Goal: Task Accomplishment & Management: Use online tool/utility

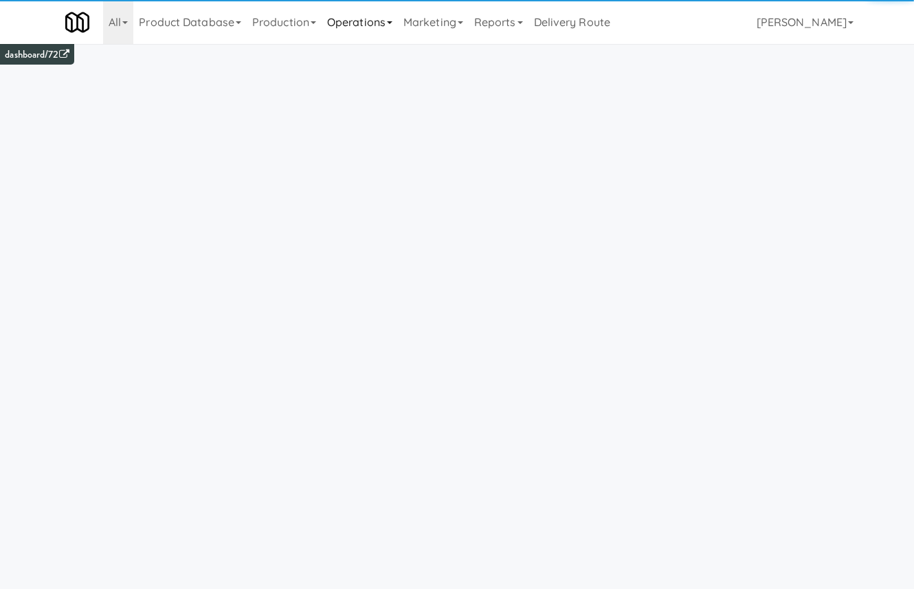
click at [365, 14] on link "Operations" at bounding box center [360, 22] width 76 height 44
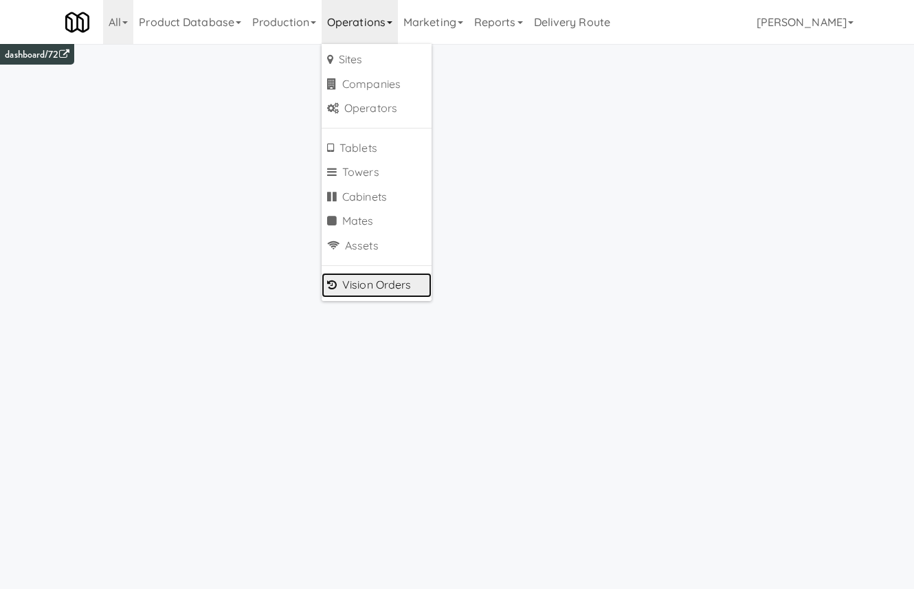
click at [412, 281] on link "Vision Orders" at bounding box center [377, 285] width 110 height 25
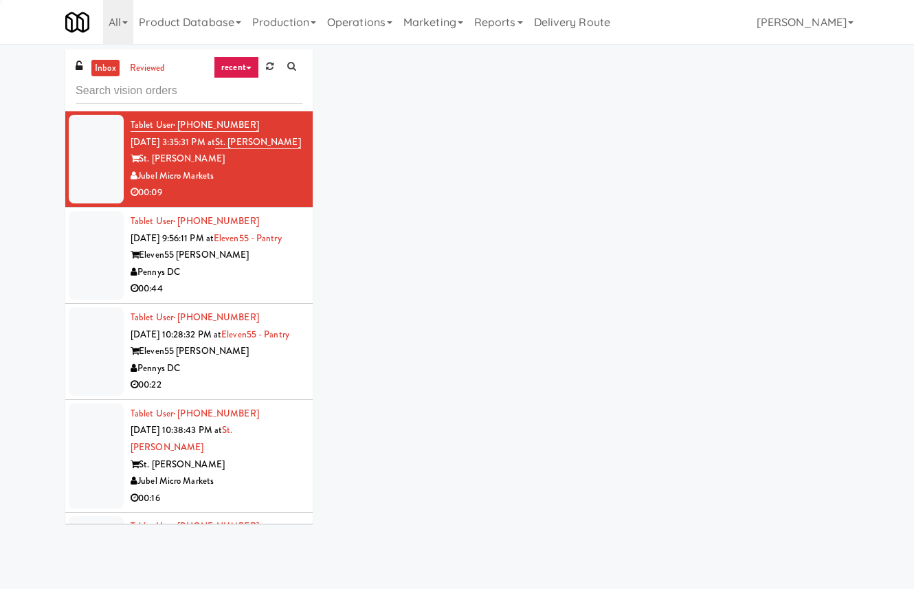
click at [239, 66] on link "recent" at bounding box center [236, 67] width 45 height 22
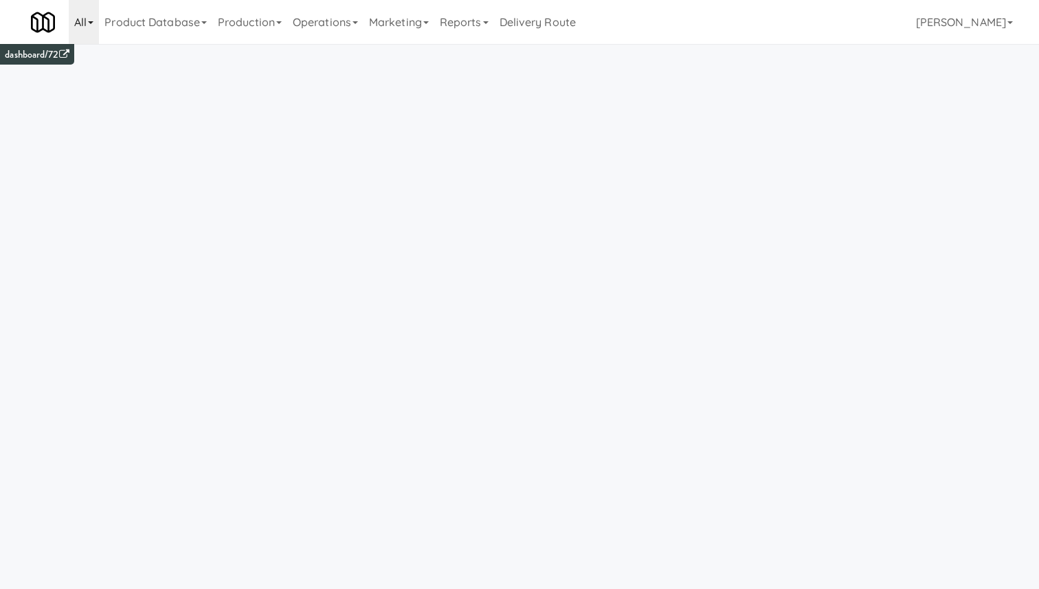
click at [77, 22] on link "All" at bounding box center [84, 22] width 30 height 44
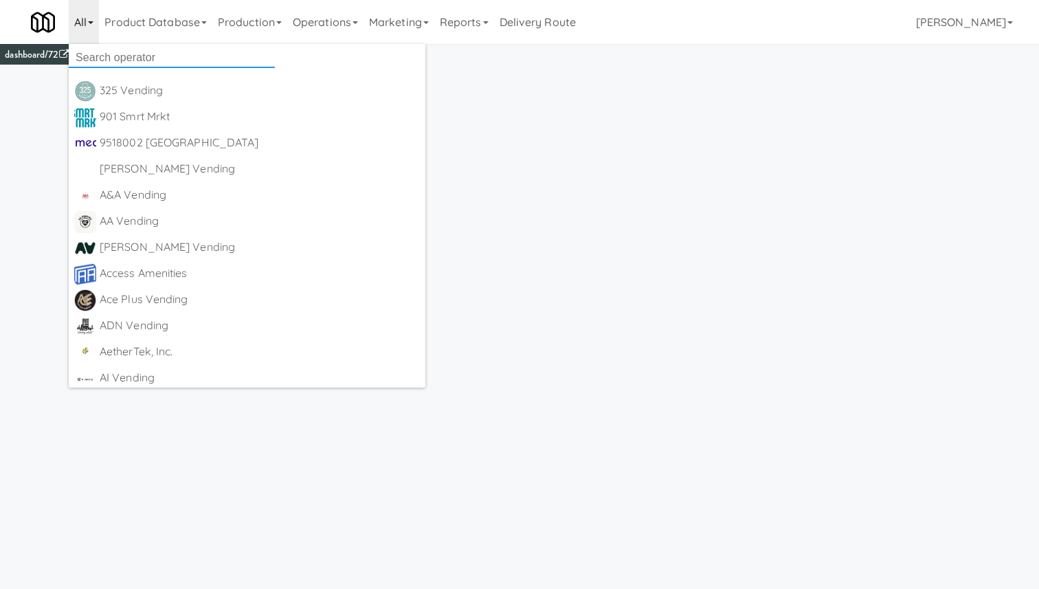
click at [122, 54] on input "text" at bounding box center [172, 57] width 206 height 21
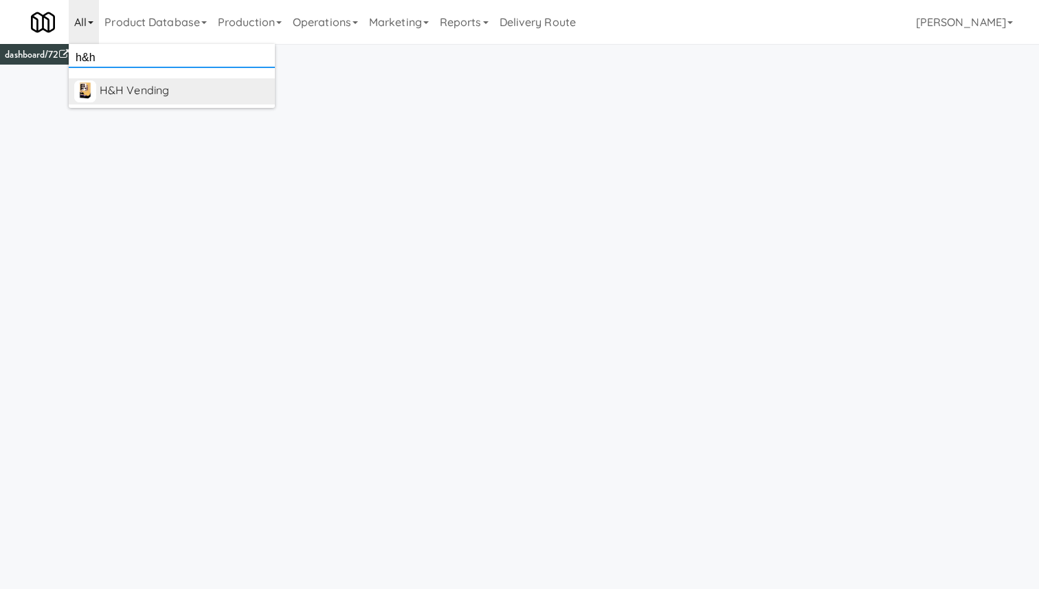
type input "h&h"
click at [148, 87] on div "H&H Vending" at bounding box center [185, 90] width 170 height 21
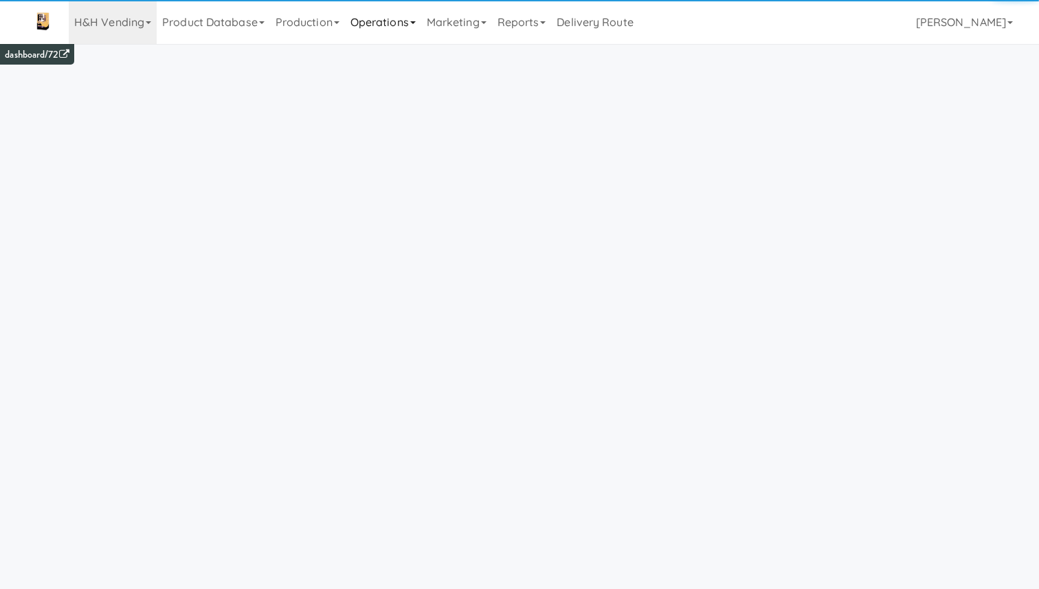
click at [402, 15] on link "Operations" at bounding box center [383, 22] width 76 height 44
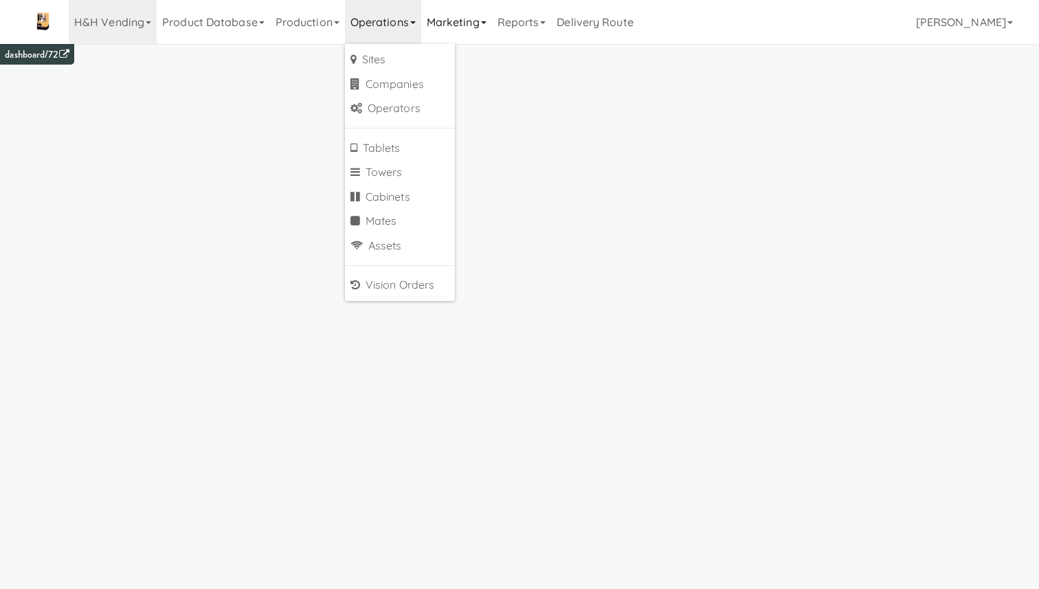
click at [456, 19] on link "Marketing" at bounding box center [456, 22] width 71 height 44
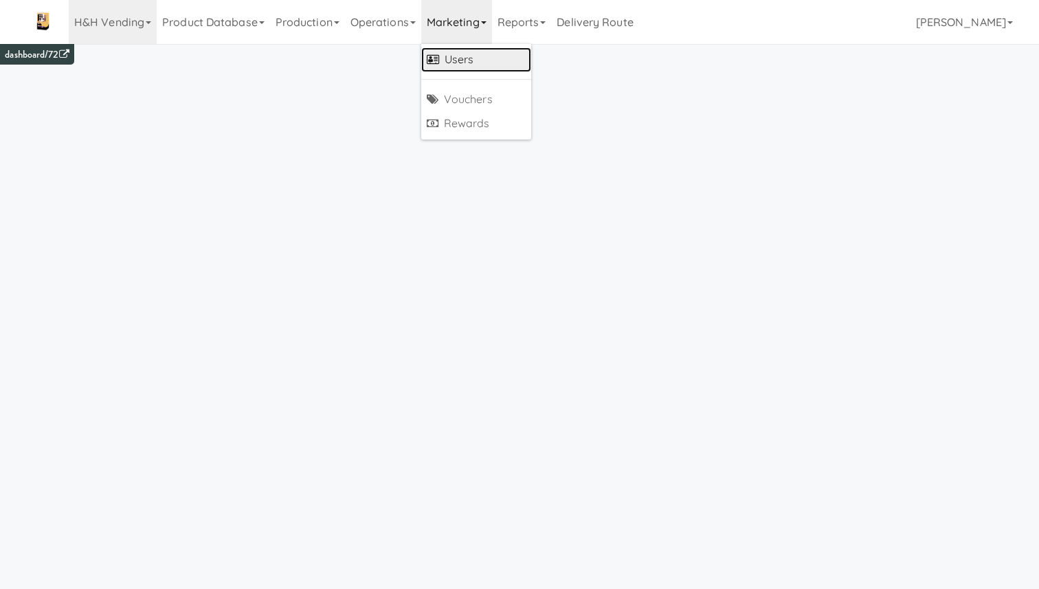
click at [463, 54] on link "Users" at bounding box center [476, 59] width 110 height 25
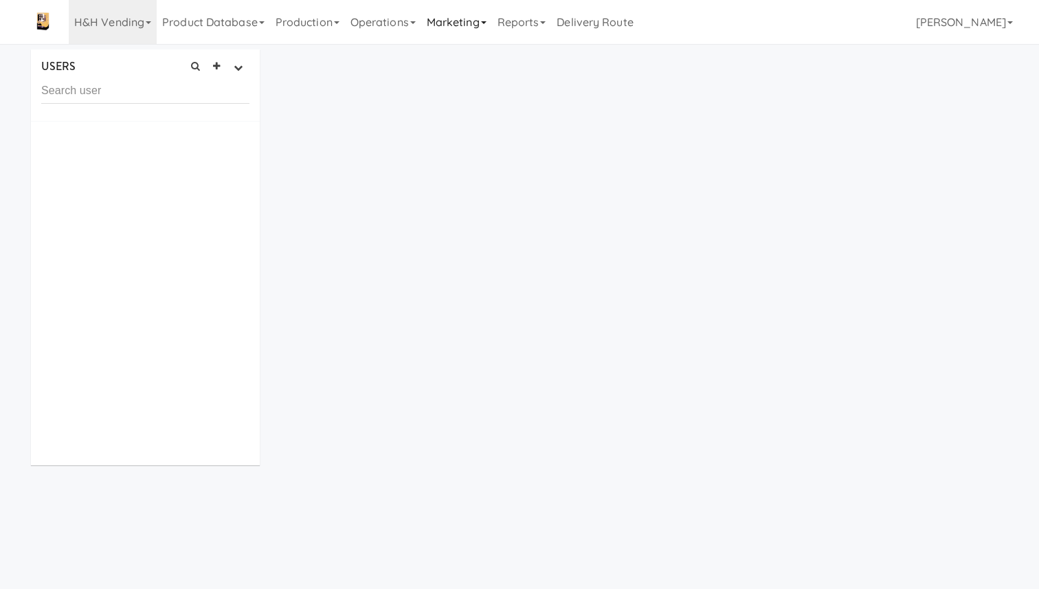
click at [440, 21] on link "Marketing" at bounding box center [456, 22] width 71 height 44
click at [403, 23] on link "Operations" at bounding box center [383, 22] width 76 height 44
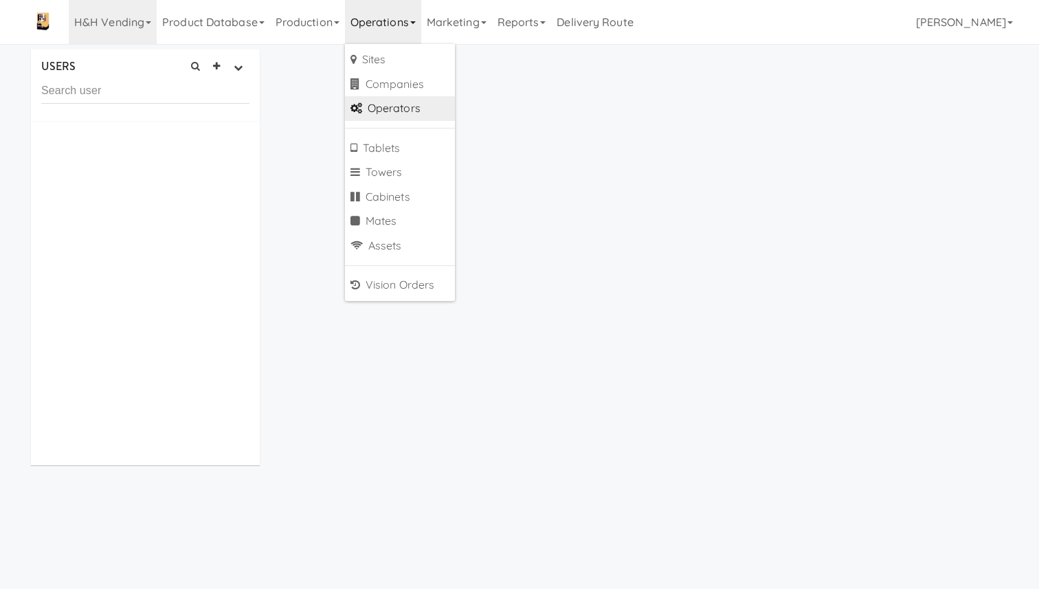
click at [399, 108] on link "Operators" at bounding box center [400, 108] width 110 height 25
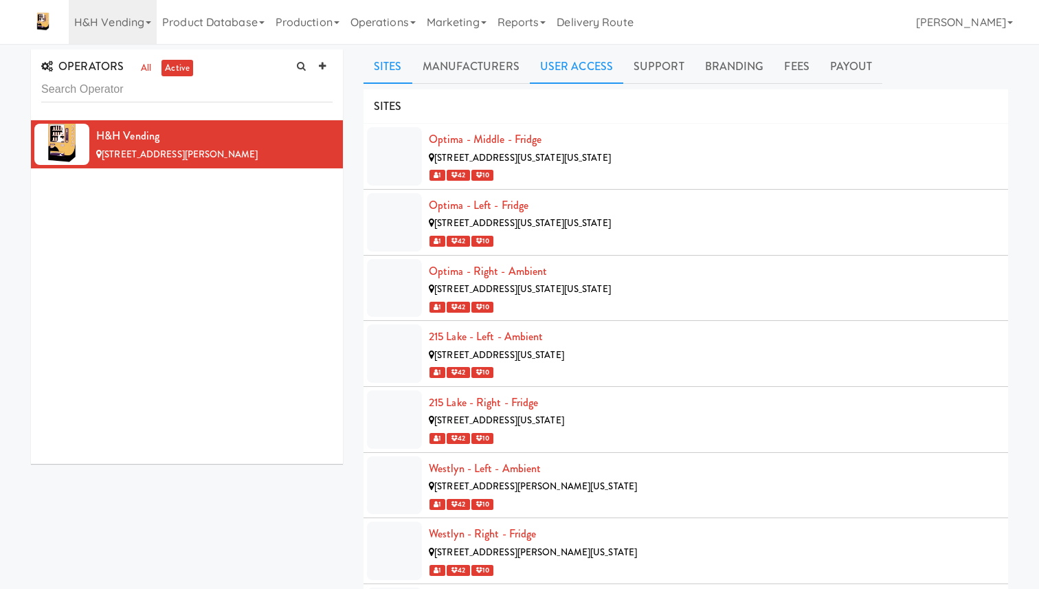
click at [587, 66] on link "User Access" at bounding box center [576, 66] width 93 height 34
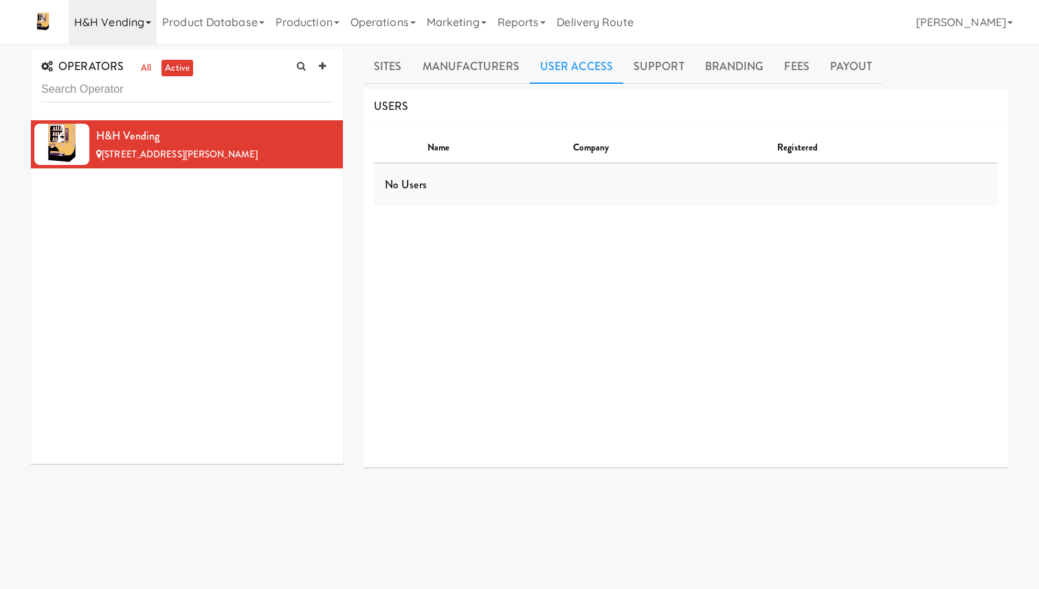
click at [118, 27] on link "H&H Vending" at bounding box center [113, 22] width 88 height 44
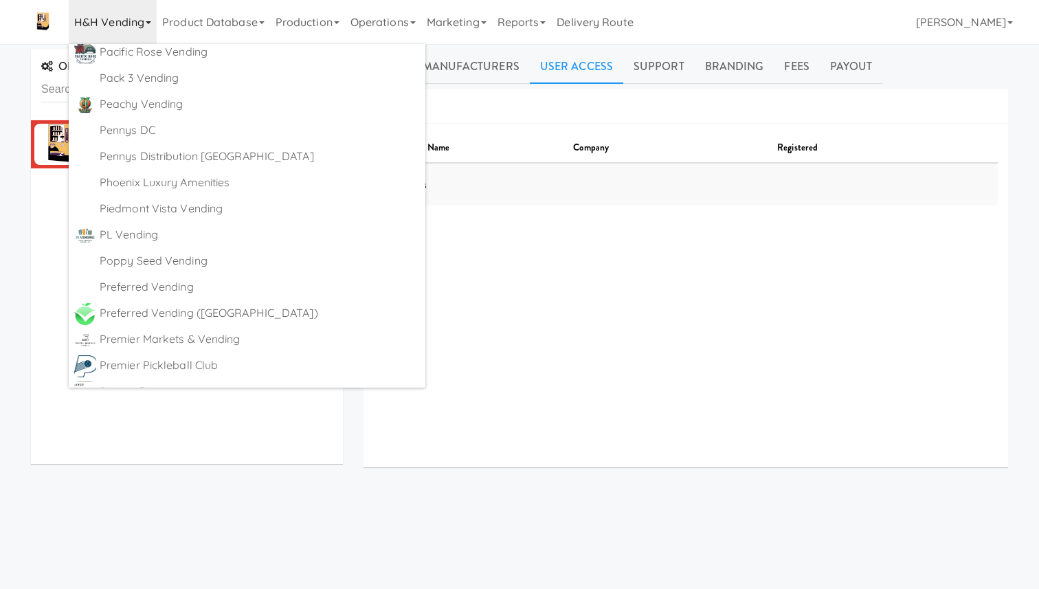
scroll to position [8573, 0]
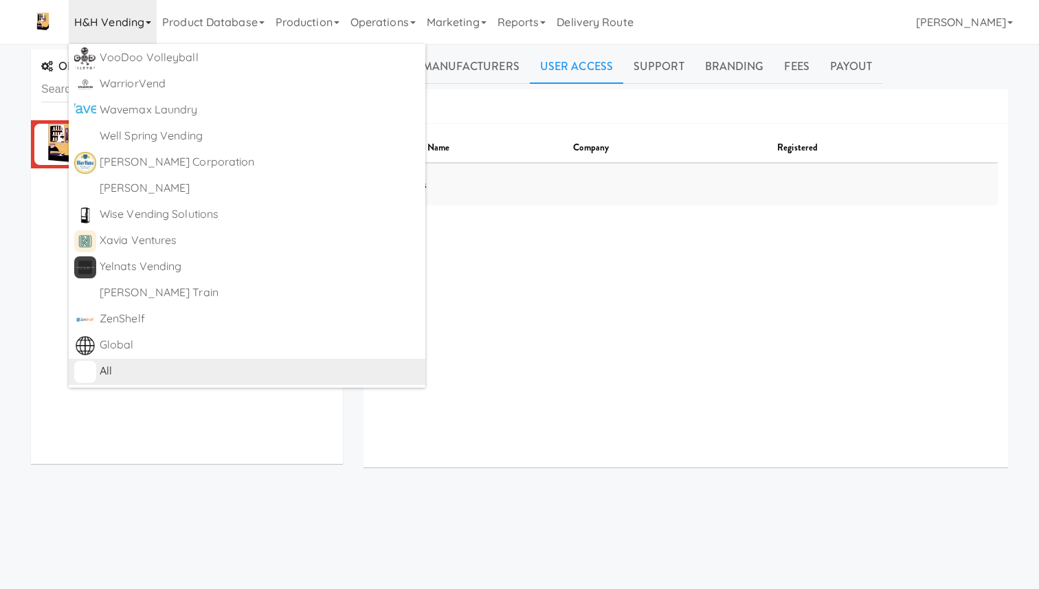
click at [250, 370] on div "All" at bounding box center [260, 371] width 320 height 21
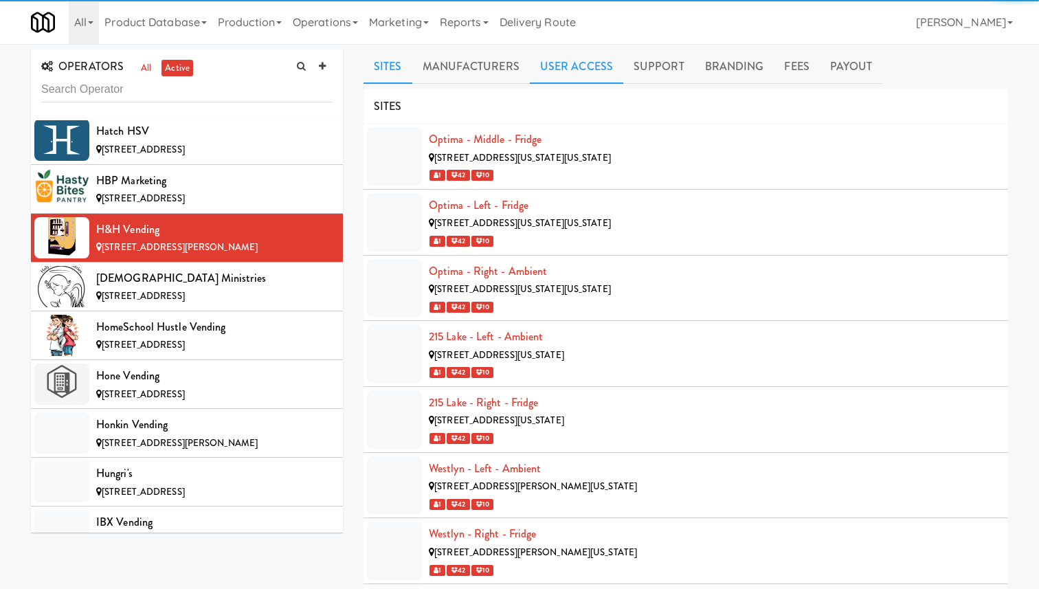
scroll to position [5684, 0]
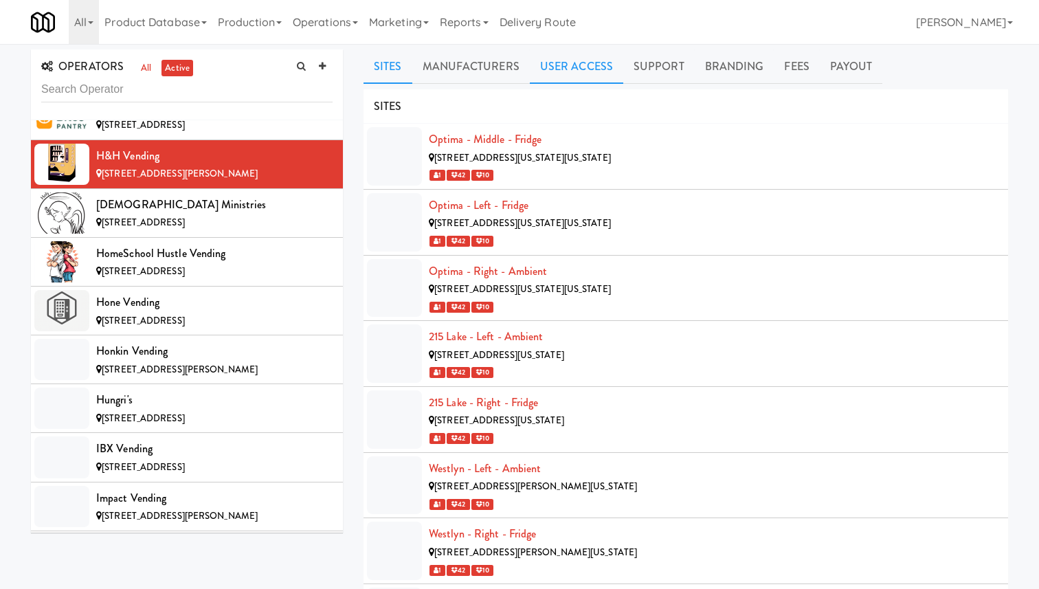
click at [590, 62] on link "User Access" at bounding box center [576, 66] width 93 height 34
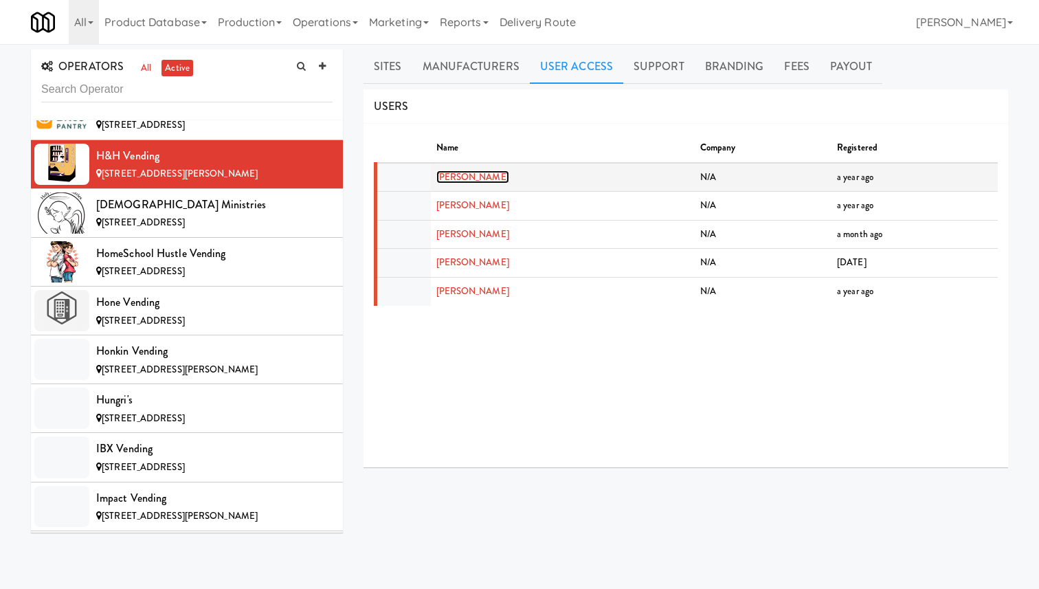
click at [481, 179] on link "Anthony Kolodziej" at bounding box center [472, 176] width 73 height 13
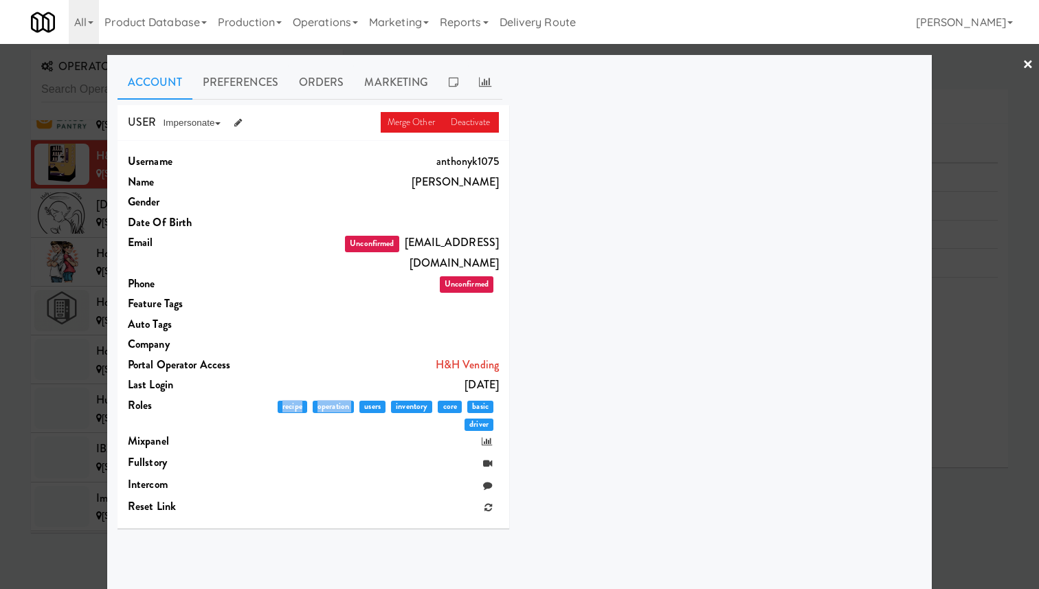
drag, startPoint x: 317, startPoint y: 384, endPoint x: 492, endPoint y: 409, distance: 177.0
click at [492, 395] on div "basic core inventory users operation recipe driver" at bounding box center [387, 395] width 223 height 0
click at [528, 399] on div "USER Merge Other Deactivate Impersonate on App on Classic Portal on Platform Us…" at bounding box center [519, 316] width 825 height 423
click at [1021, 148] on div at bounding box center [519, 294] width 1039 height 589
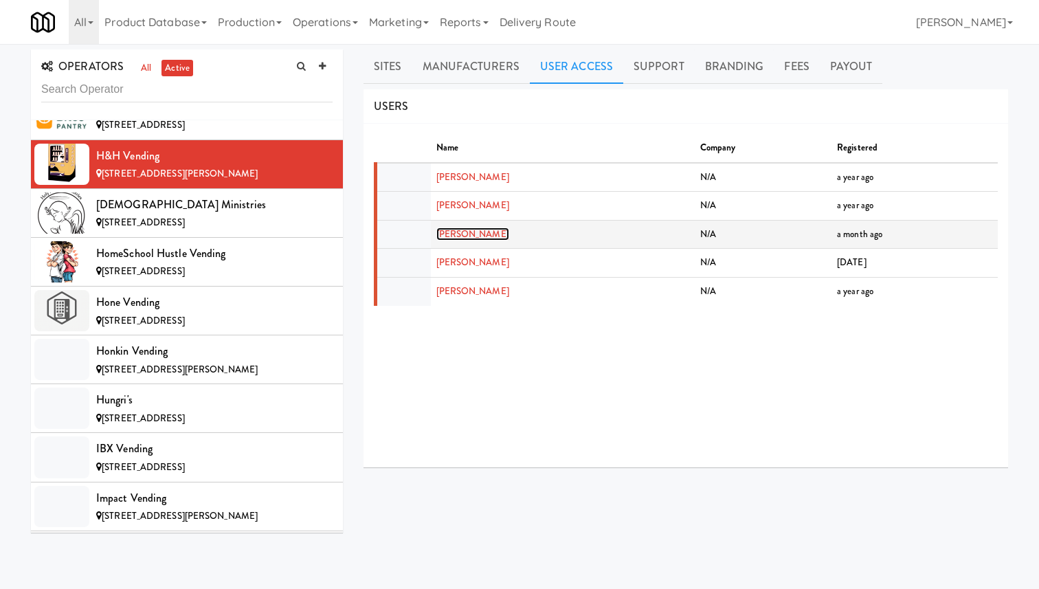
click at [466, 236] on link "Colin Cook" at bounding box center [472, 233] width 73 height 13
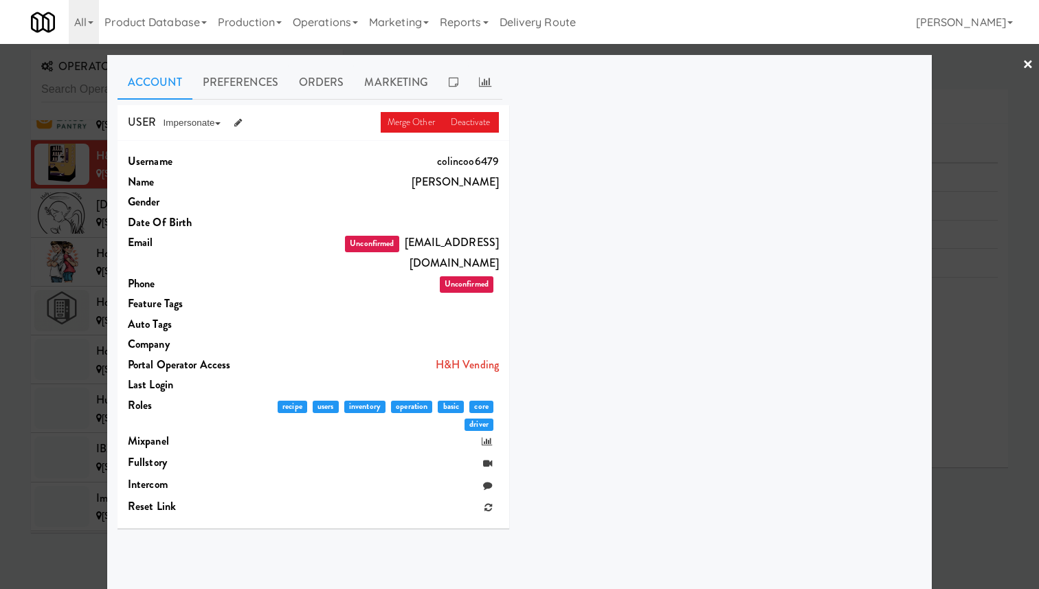
click at [965, 201] on div at bounding box center [519, 294] width 1039 height 589
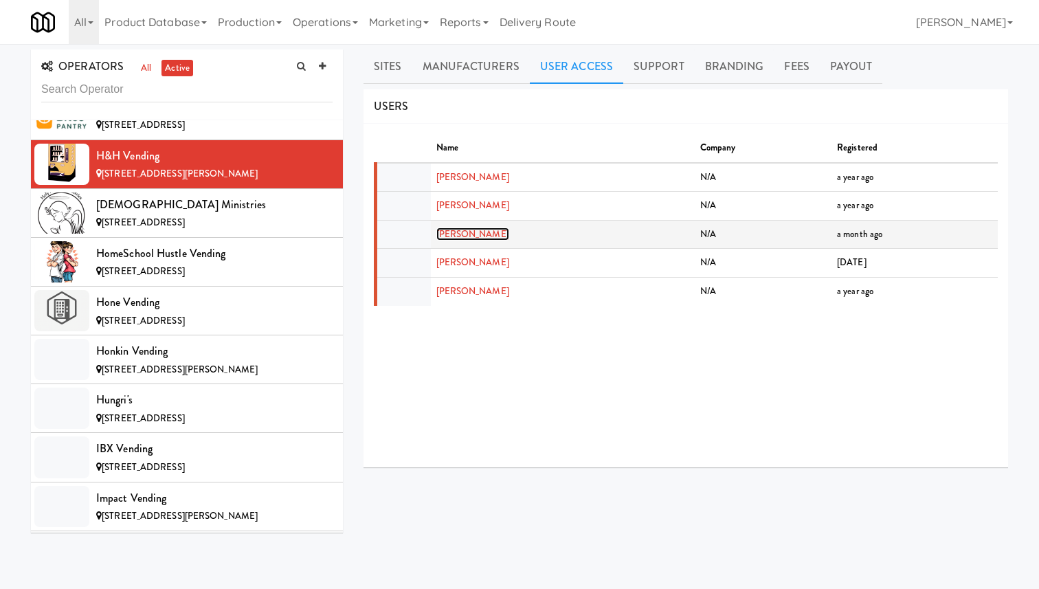
click at [463, 238] on link "Colin Cook" at bounding box center [472, 233] width 73 height 13
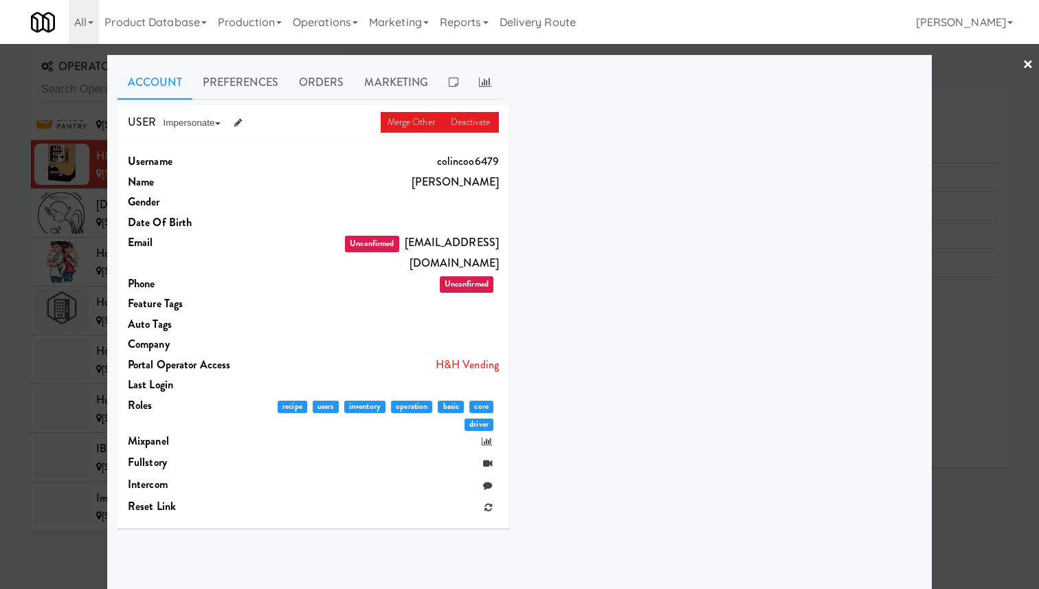
click at [63, 242] on div at bounding box center [519, 294] width 1039 height 589
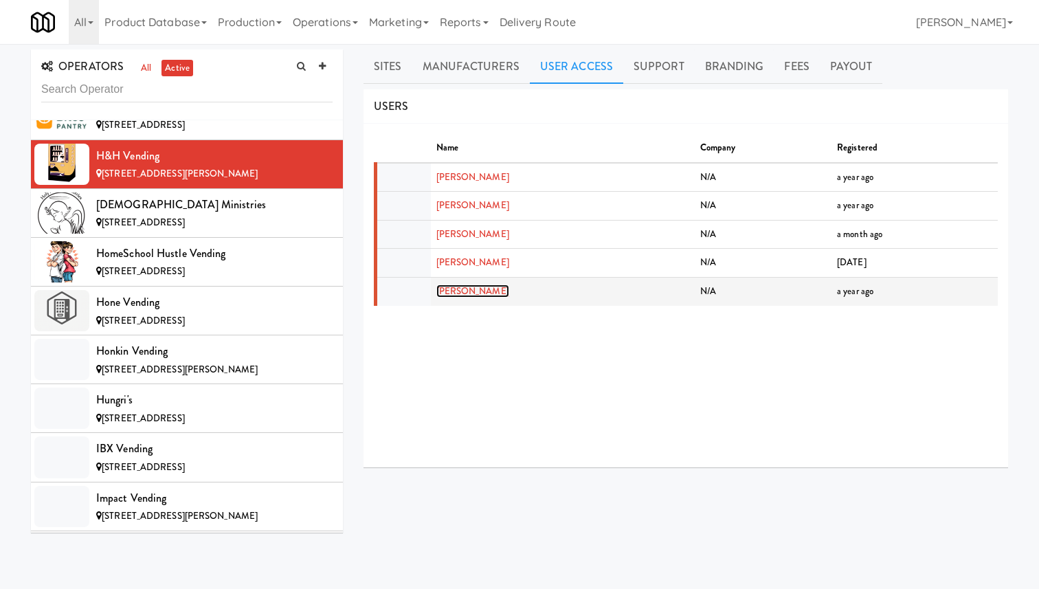
click at [462, 288] on link "Debra Ryndak" at bounding box center [472, 291] width 73 height 13
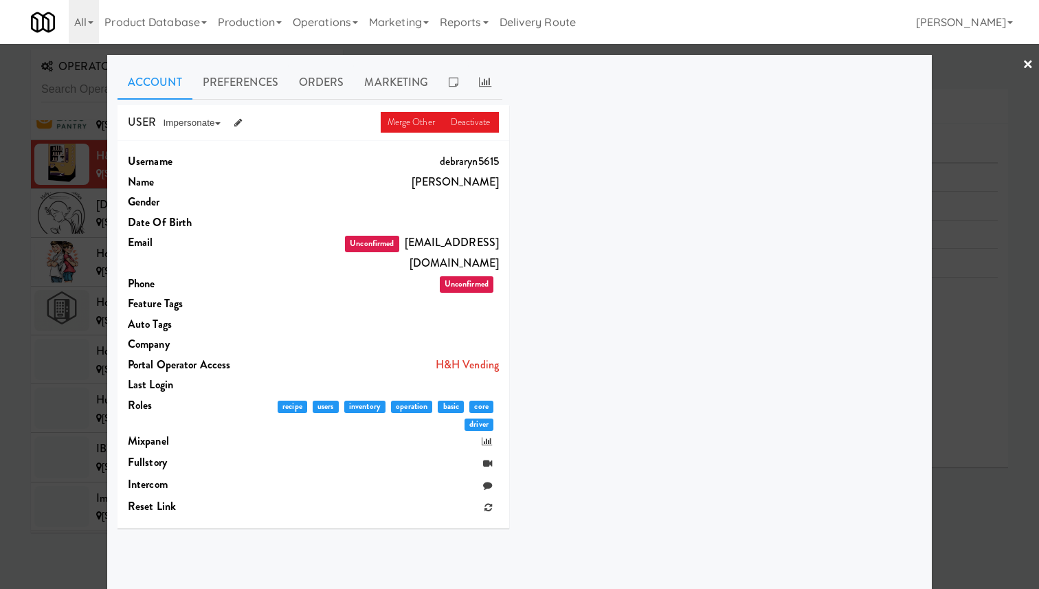
click at [77, 216] on div at bounding box center [519, 294] width 1039 height 589
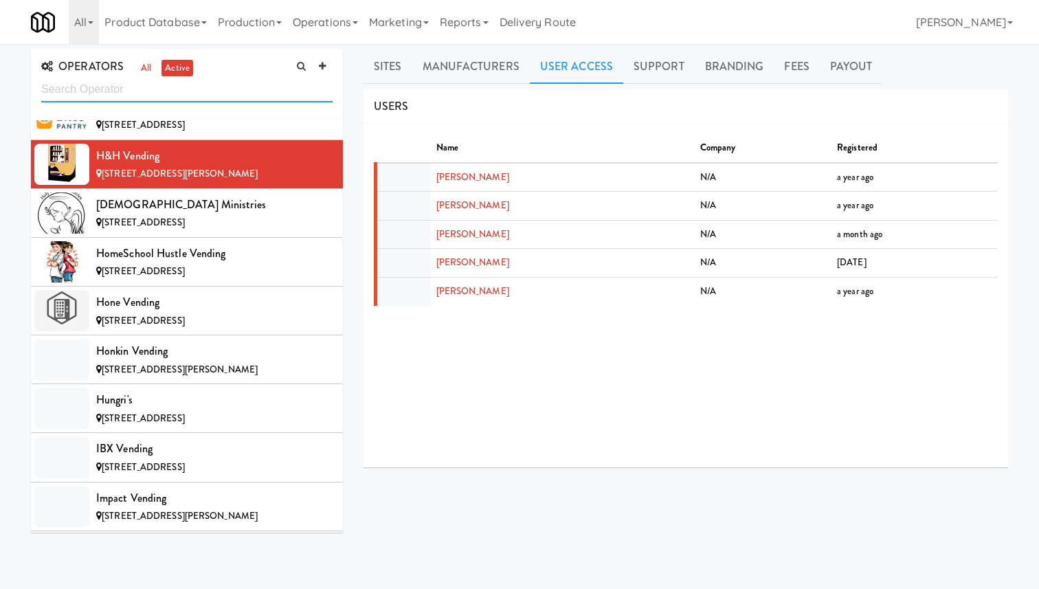
click at [201, 100] on input "text" at bounding box center [186, 89] width 291 height 25
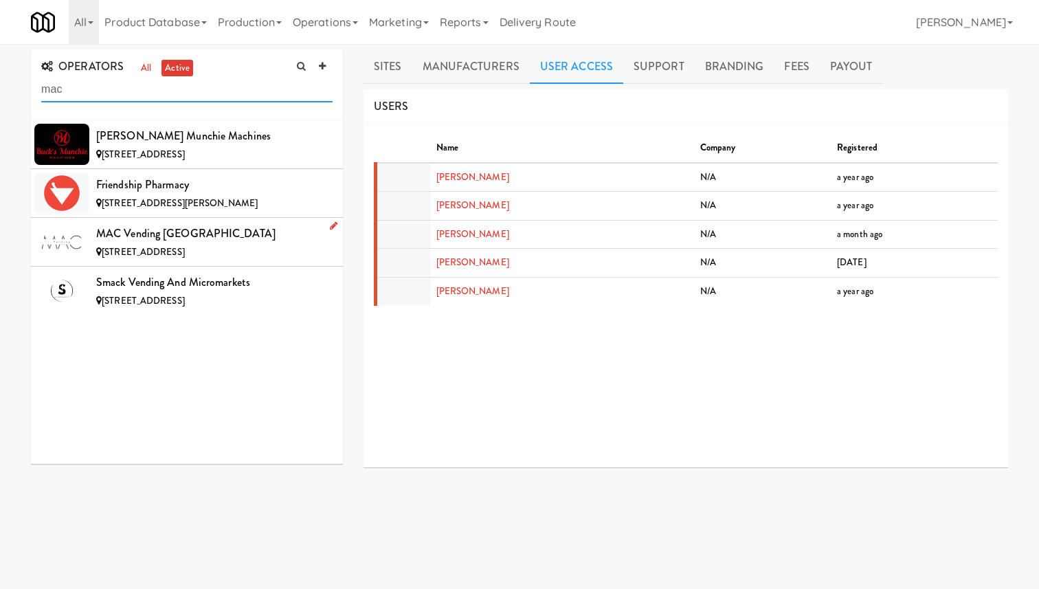
type input "mac"
click at [248, 233] on div "MAC Vending [GEOGRAPHIC_DATA]" at bounding box center [214, 233] width 236 height 21
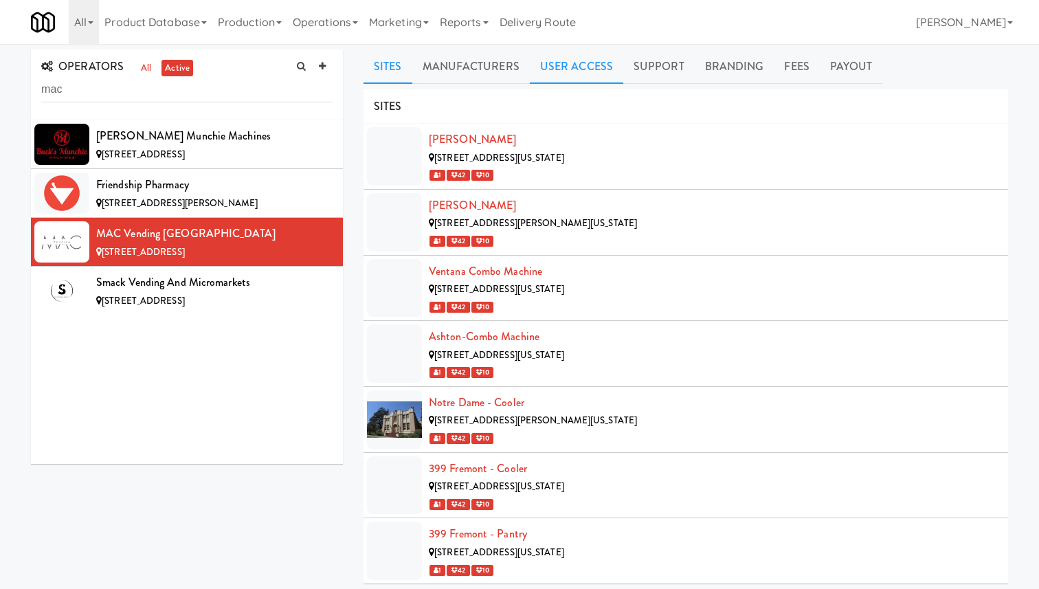
click at [594, 67] on link "User Access" at bounding box center [576, 66] width 93 height 34
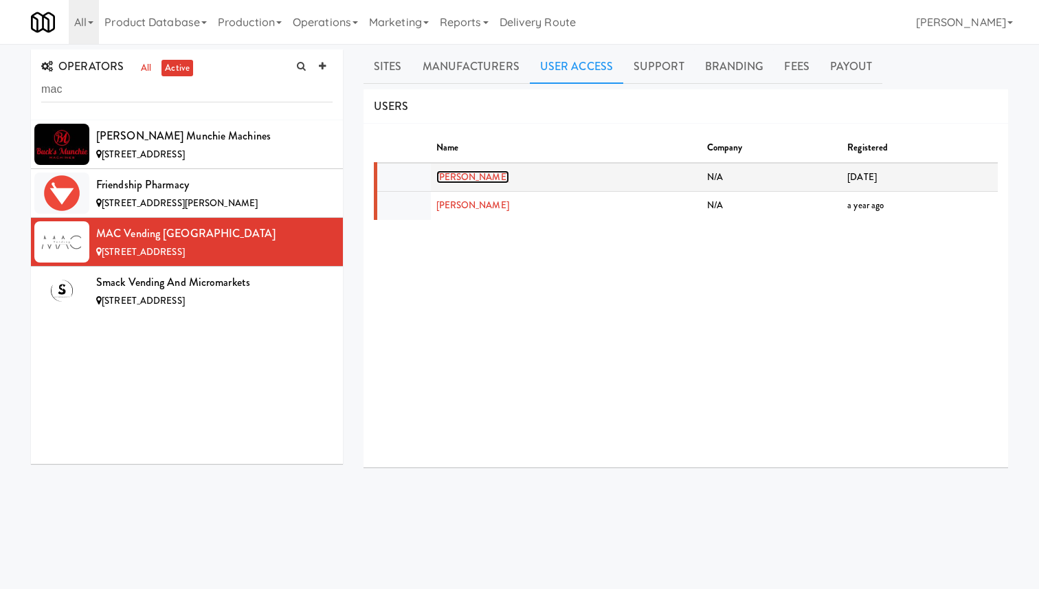
click at [464, 179] on link "Catie Coyle" at bounding box center [472, 176] width 73 height 13
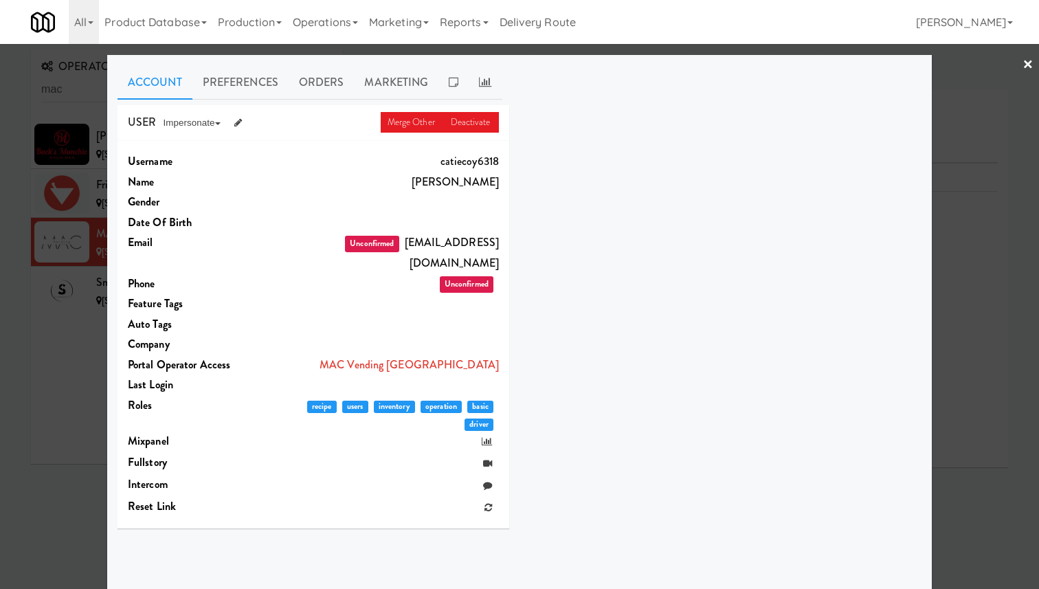
click at [986, 184] on div at bounding box center [519, 294] width 1039 height 589
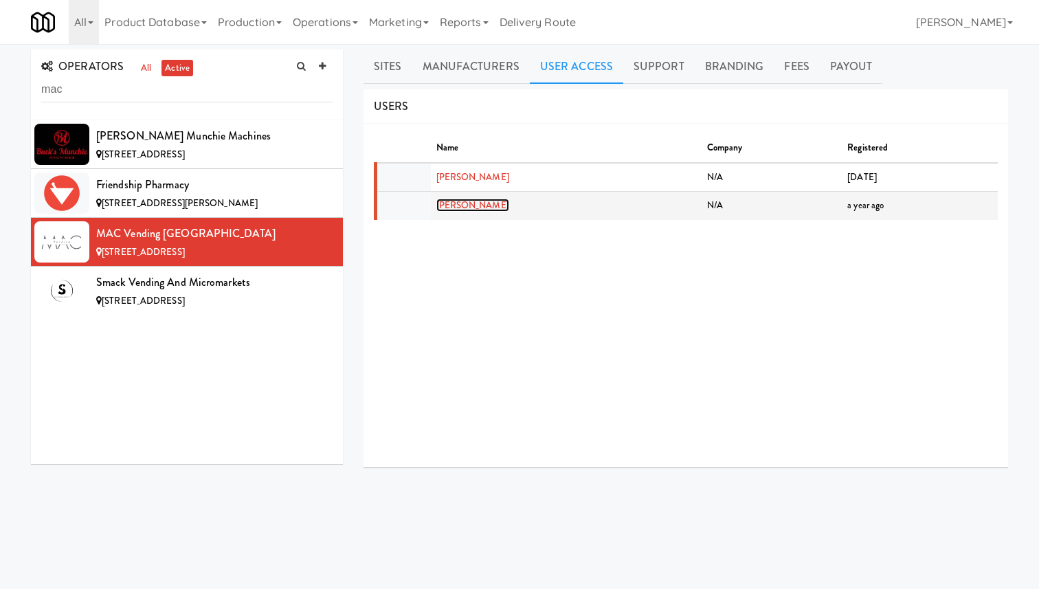
click at [465, 201] on link "Meghan Coyle" at bounding box center [472, 205] width 73 height 13
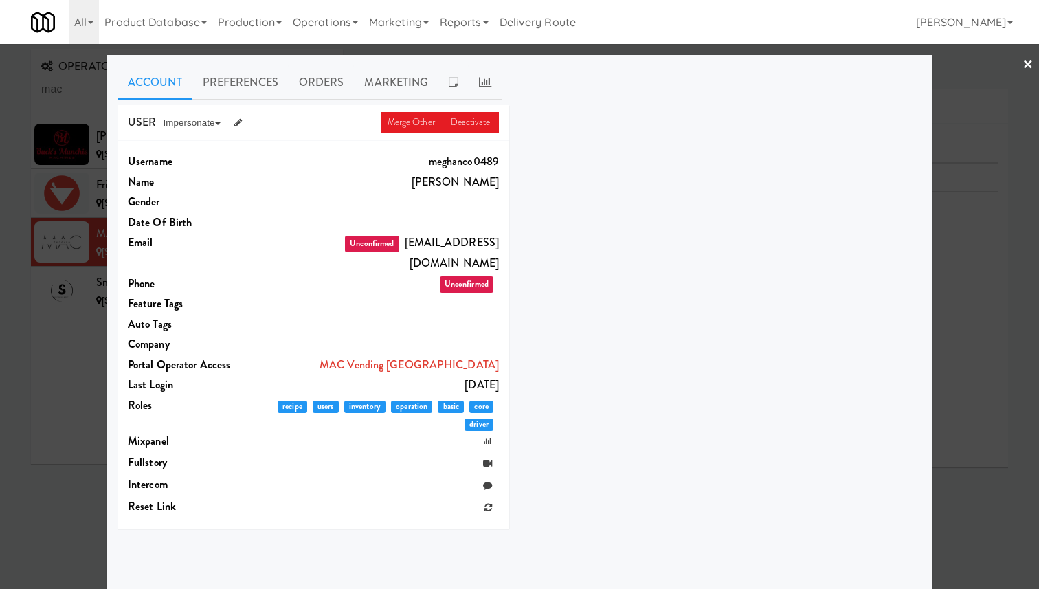
click at [78, 247] on div at bounding box center [519, 294] width 1039 height 589
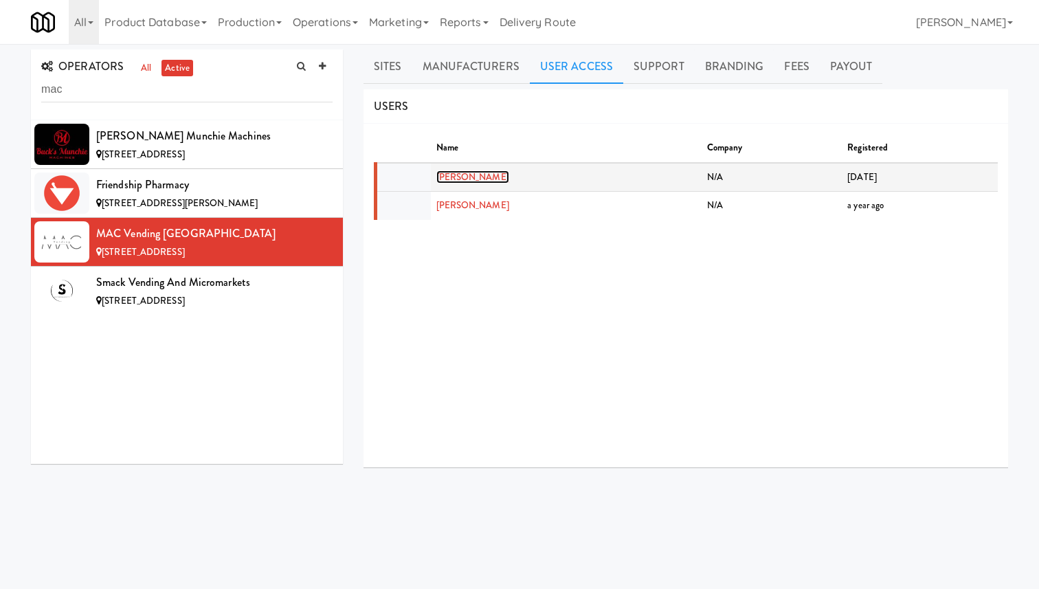
click at [456, 175] on link "Catie Coyle" at bounding box center [472, 176] width 73 height 13
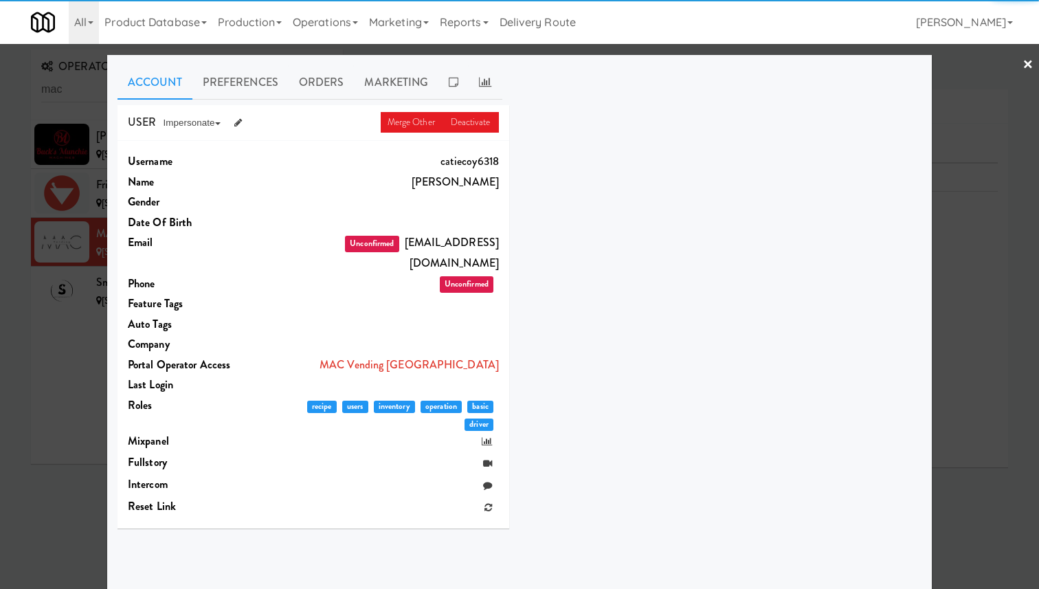
click at [49, 241] on div at bounding box center [519, 294] width 1039 height 589
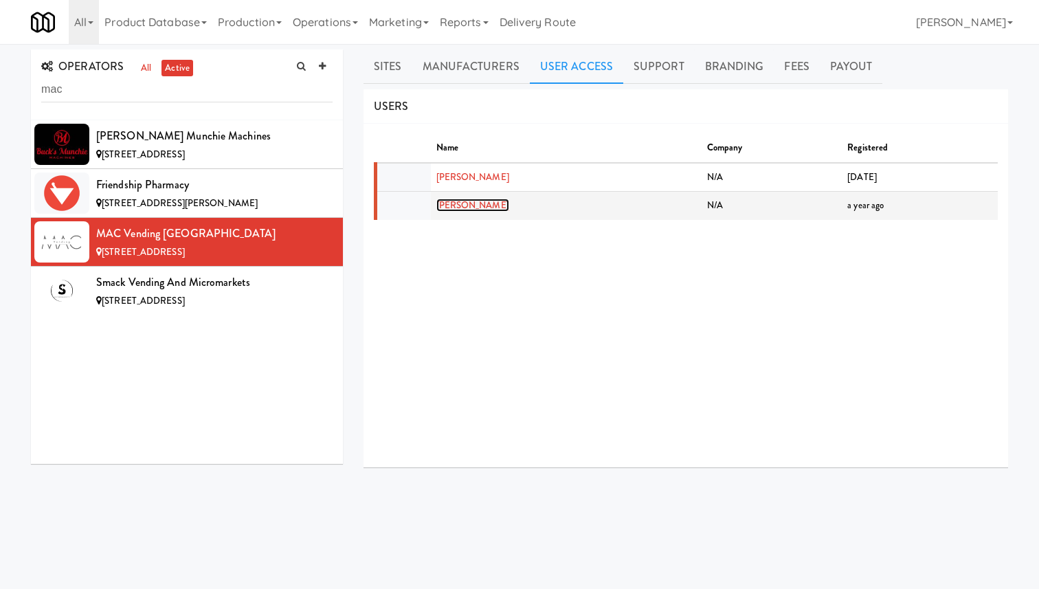
click at [464, 208] on link "Meghan Coyle" at bounding box center [472, 205] width 73 height 13
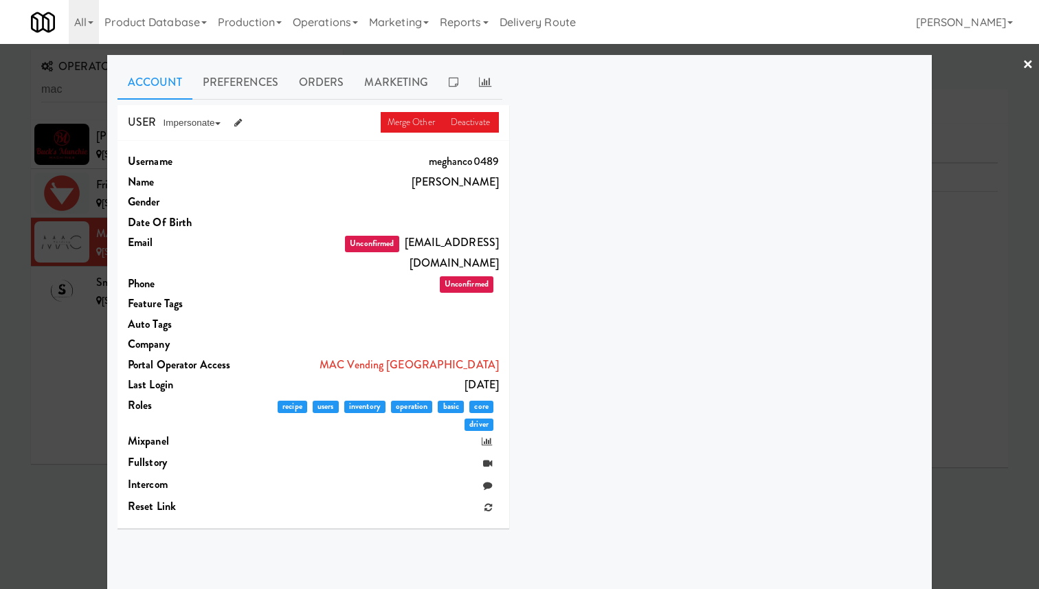
click at [965, 115] on div at bounding box center [519, 294] width 1039 height 589
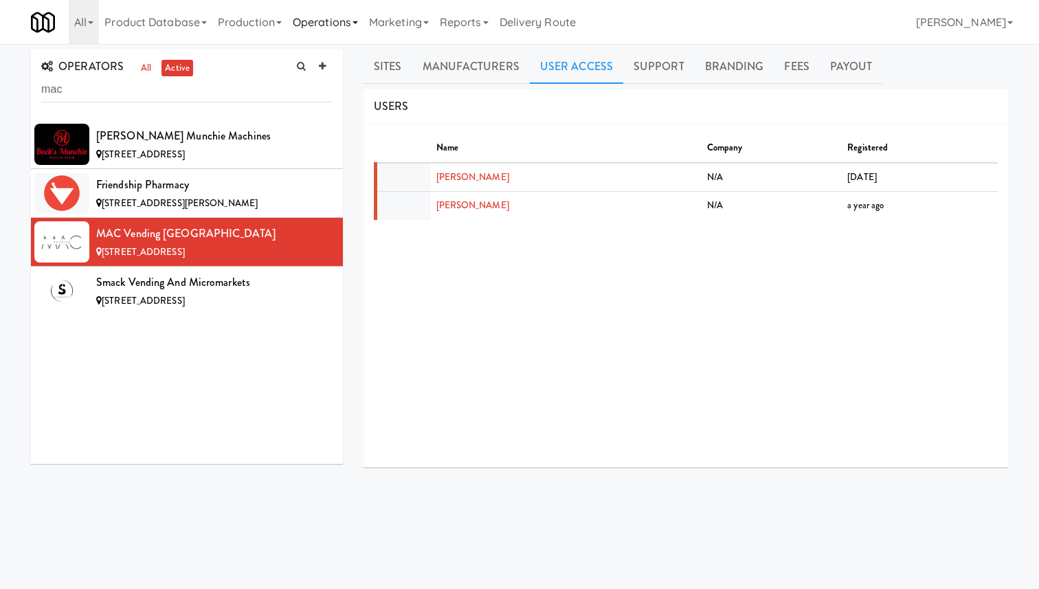
click at [324, 17] on link "Operations" at bounding box center [325, 22] width 76 height 44
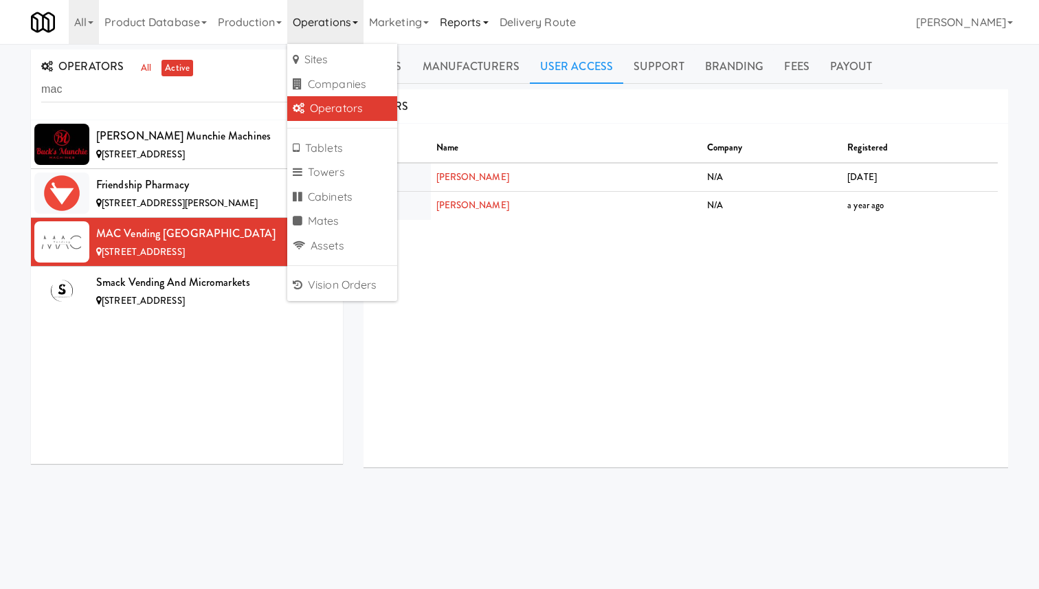
click at [445, 25] on link "Reports" at bounding box center [464, 22] width 60 height 44
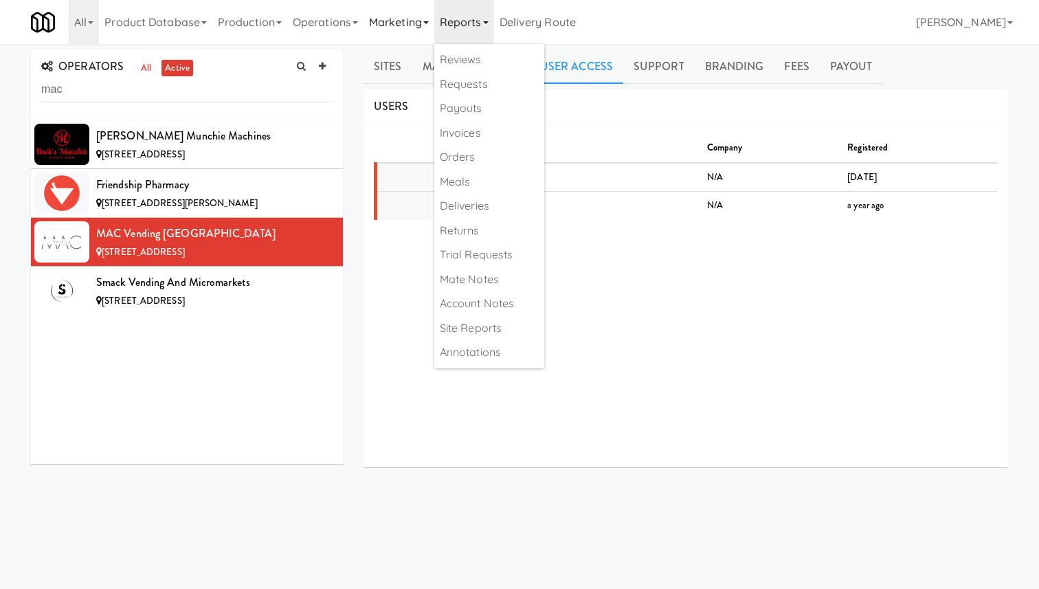
click at [411, 34] on link "Marketing" at bounding box center [399, 22] width 71 height 44
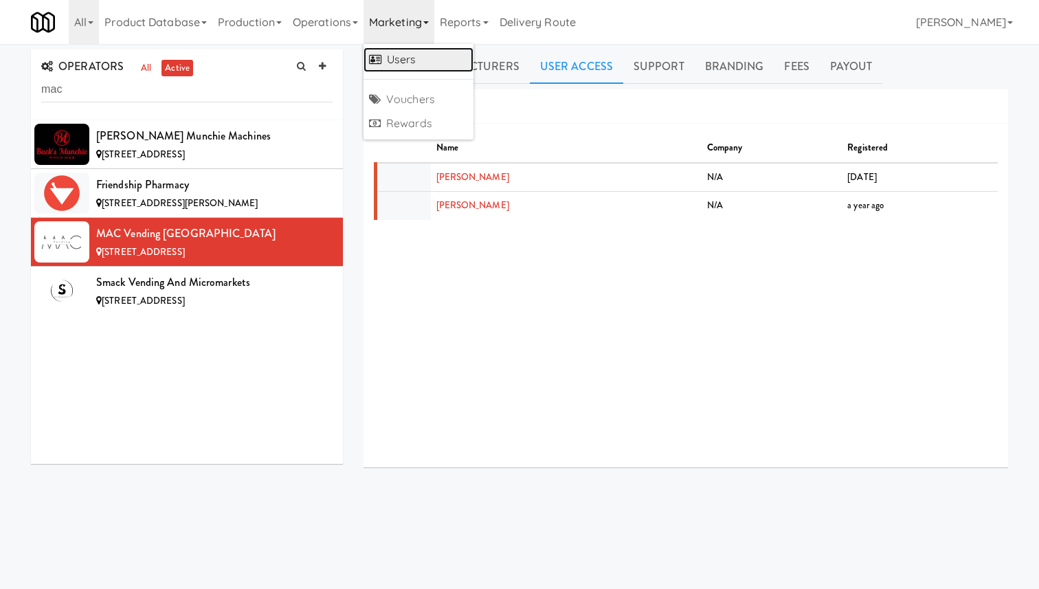
click at [416, 55] on link "Users" at bounding box center [419, 59] width 110 height 25
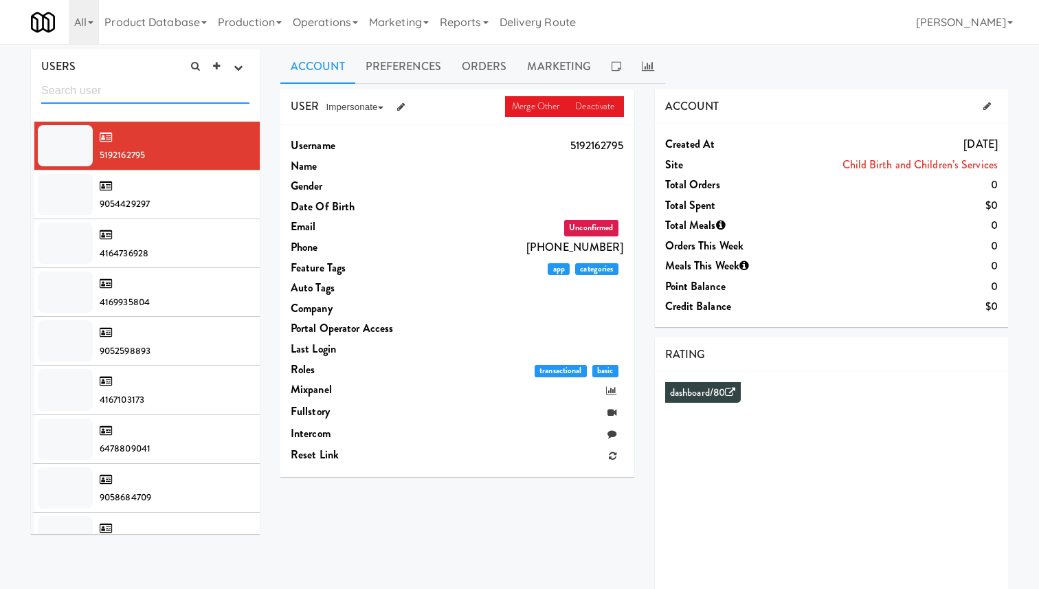
paste input "arwid+t24_del1d3a@micromart.com"
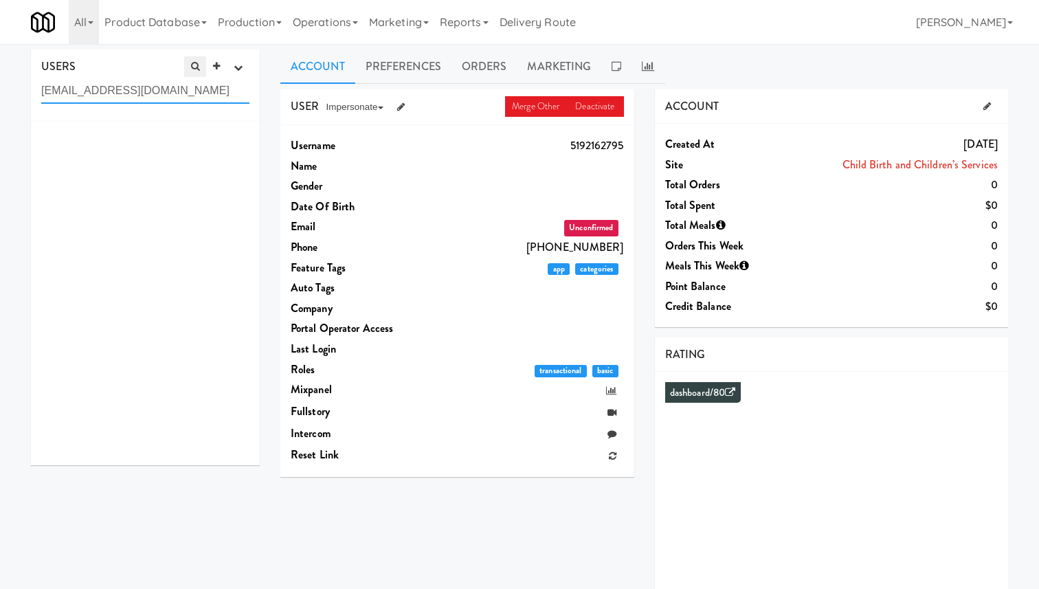
paste input "123_delc79c"
type input "arwid+t123_delc79c@micromart.com"
click at [233, 74] on button "button" at bounding box center [238, 68] width 23 height 21
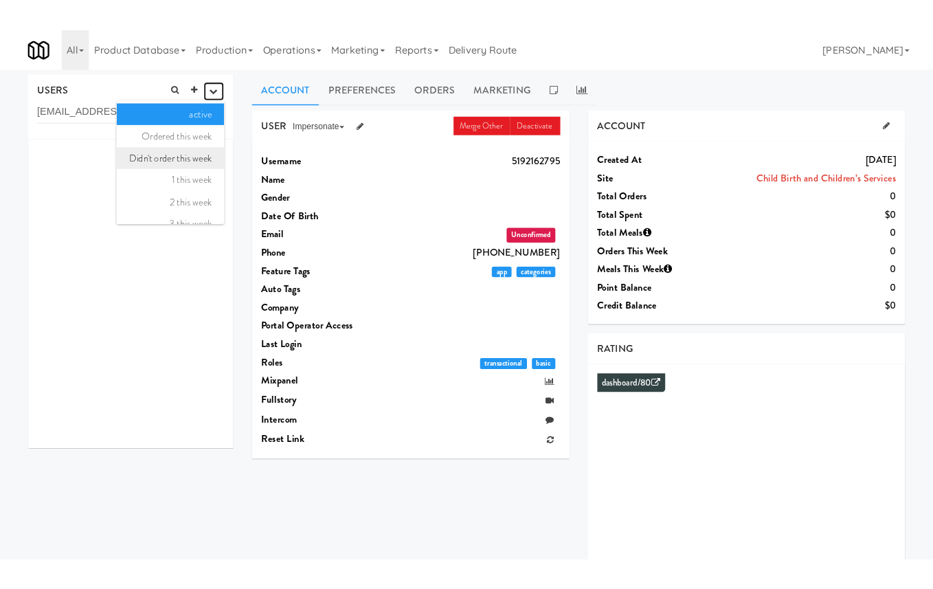
scroll to position [89, 0]
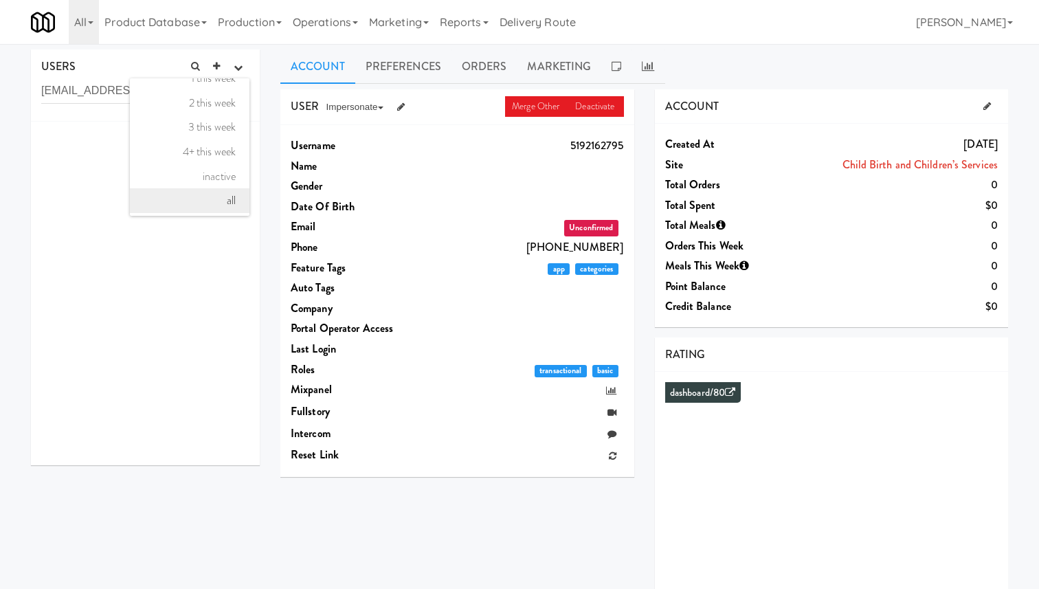
click at [221, 207] on link "all" at bounding box center [190, 200] width 120 height 25
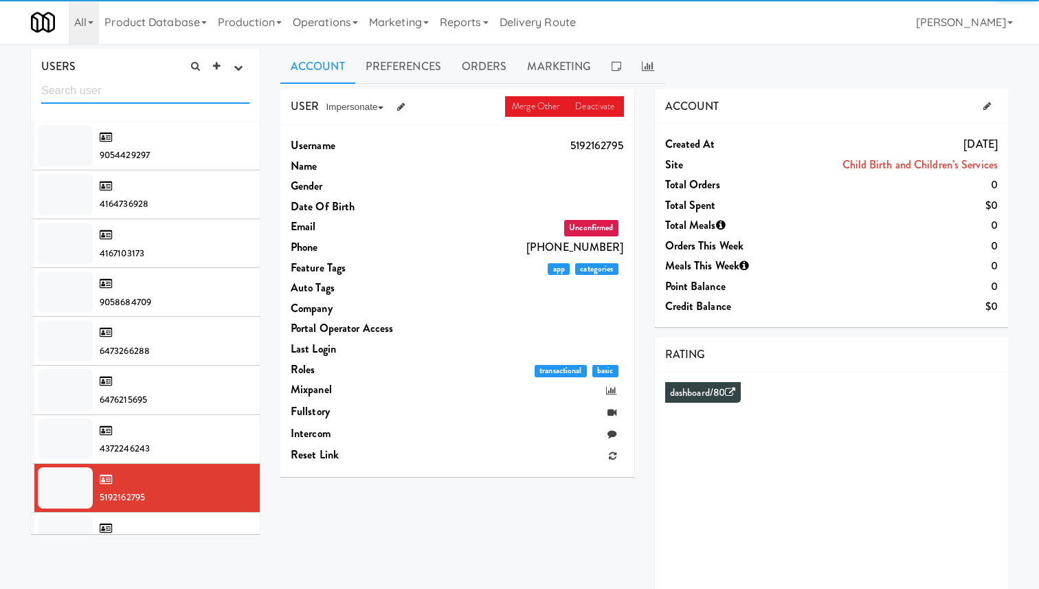
click at [212, 96] on input "text" at bounding box center [145, 90] width 208 height 25
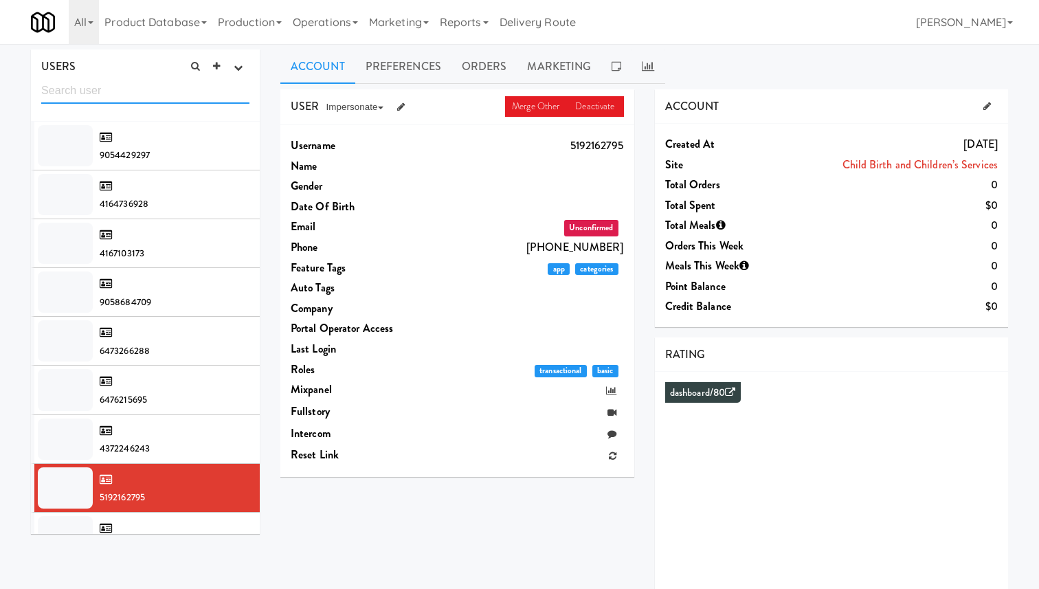
paste input "arwid+t123_delc79c@micromart.com"
type input "arwid+t123_delc79c@micromart.com"
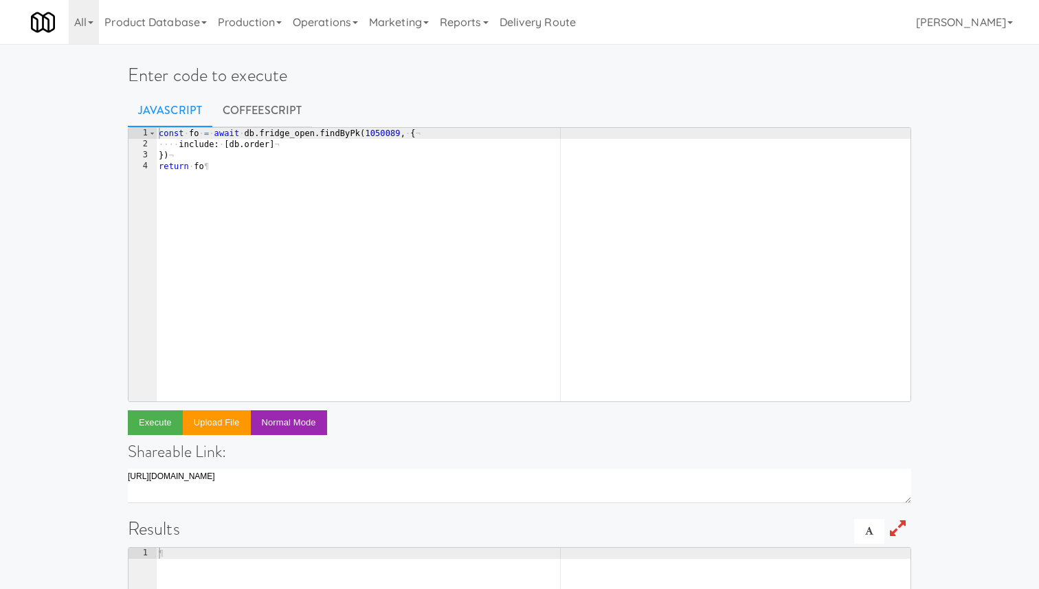
click at [342, 172] on div "const · fo · = · await · db . fridge_open . findByPk ( 1050089 , · { ¬ ···· inc…" at bounding box center [533, 276] width 755 height 296
type textarea "return db.user.find({"
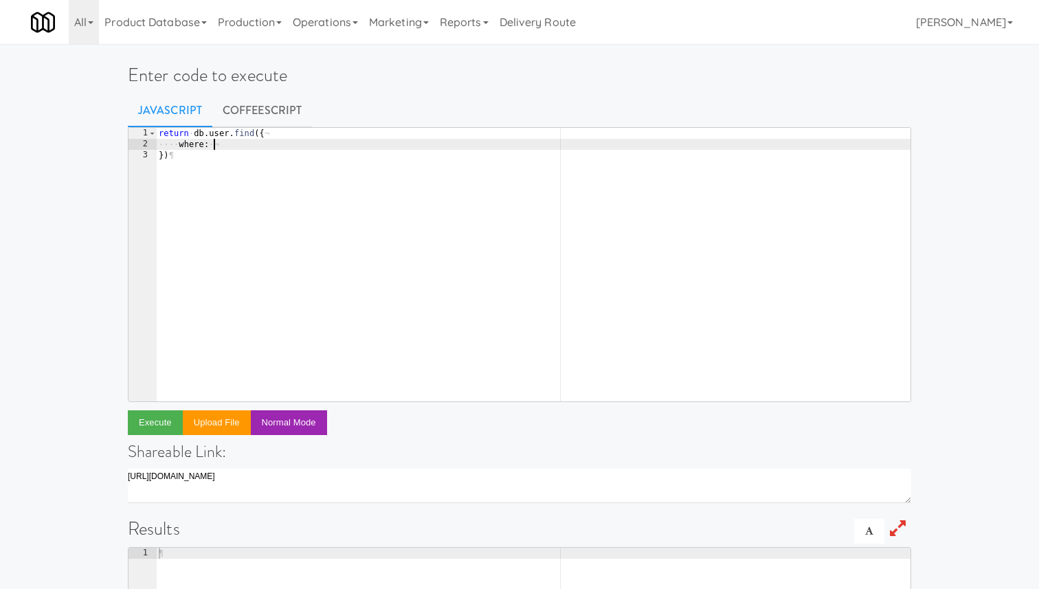
type textarea "where: {"
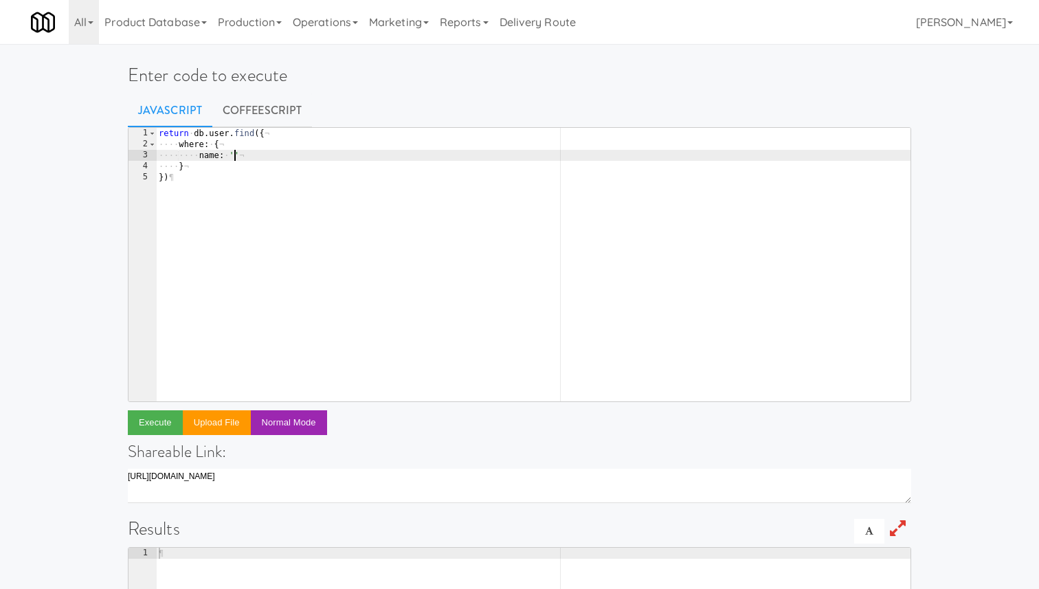
paste textarea "arwid+t123_delc79c@micromart.com'"
click at [162, 427] on button "Execute" at bounding box center [155, 422] width 55 height 25
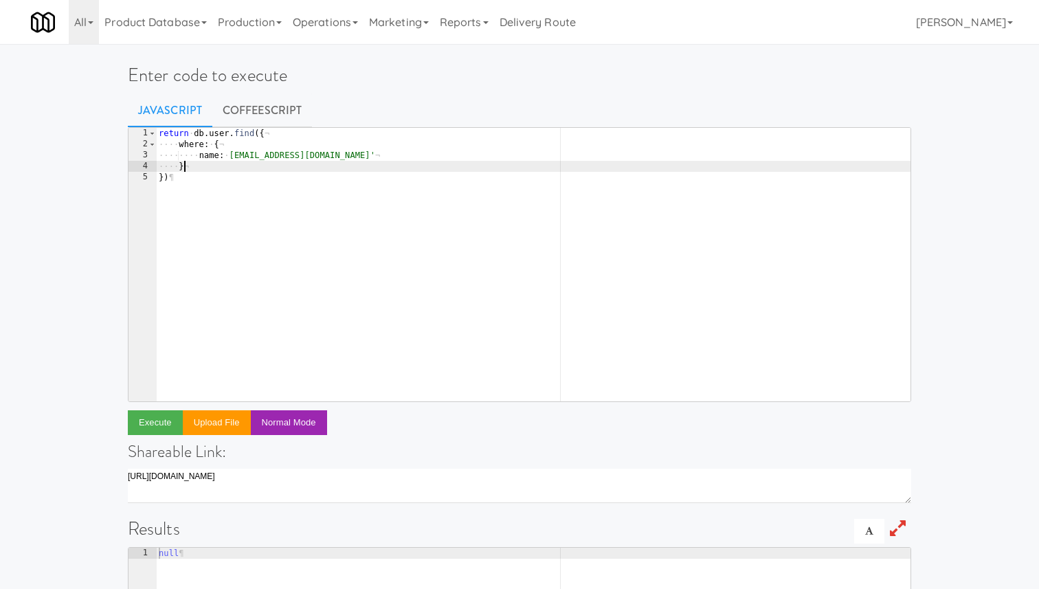
click at [240, 170] on div "return · db . user . find ({ ¬ ···· where : · { ¬ ···· ···· name : · 'arwid+t12…" at bounding box center [533, 276] width 755 height 296
type textarea "},"
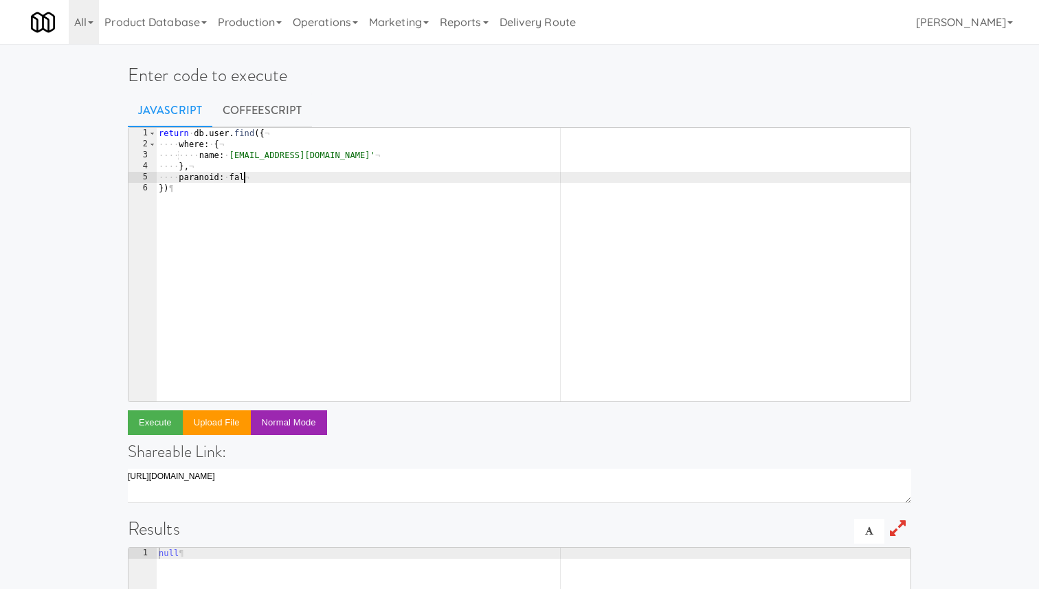
scroll to position [0, 7]
click at [148, 425] on button "Execute" at bounding box center [155, 422] width 55 height 25
click at [248, 181] on div "return · db . user . find ({ ¬ ···· where : · { ¬ ···· ···· name : · 'arwid+t12…" at bounding box center [533, 276] width 755 height 296
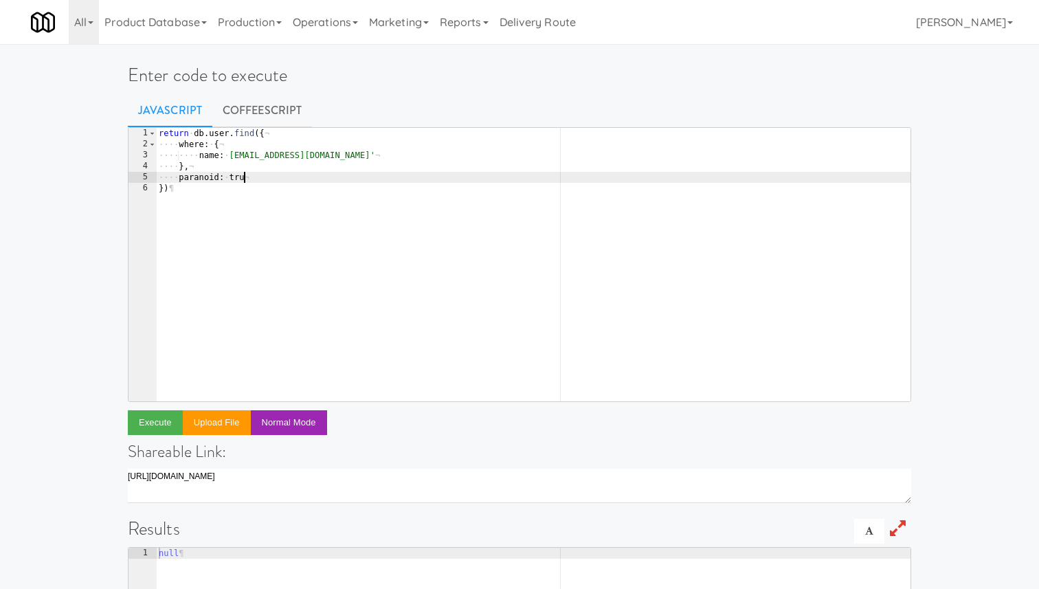
scroll to position [0, 6]
click at [159, 425] on button "Execute" at bounding box center [155, 422] width 55 height 25
click at [210, 158] on div "return · db . user . find ({ ¬ ···· where : · { ¬ ···· ···· name : · 'arwid+t12…" at bounding box center [533, 276] width 755 height 296
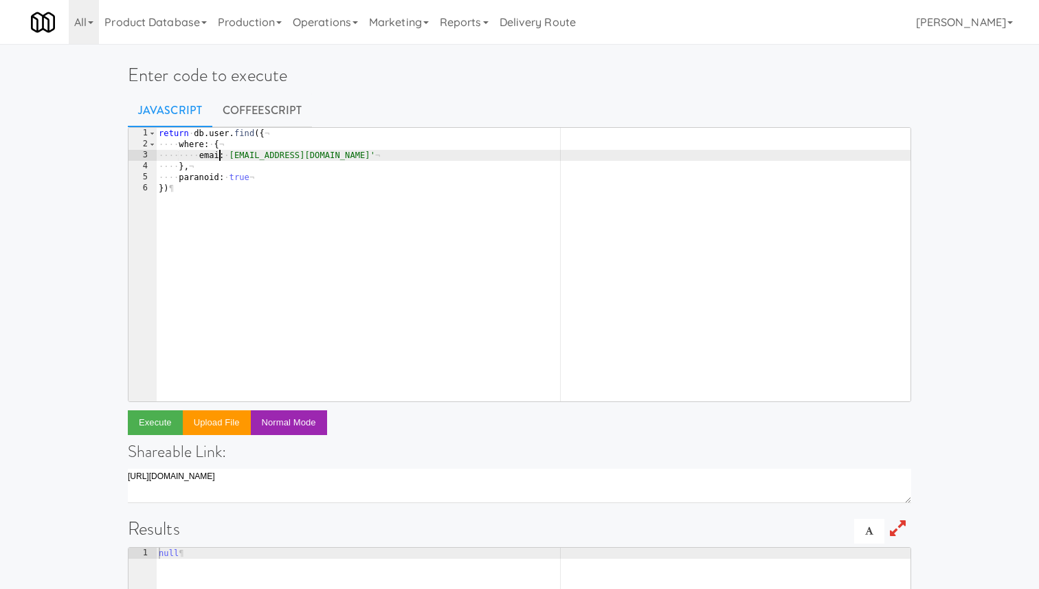
scroll to position [0, 5]
click at [221, 184] on div "return · db . user . find ({ ¬ ···· where : · { ¬ ···· ···· email : · 'arwid+t1…" at bounding box center [533, 276] width 755 height 296
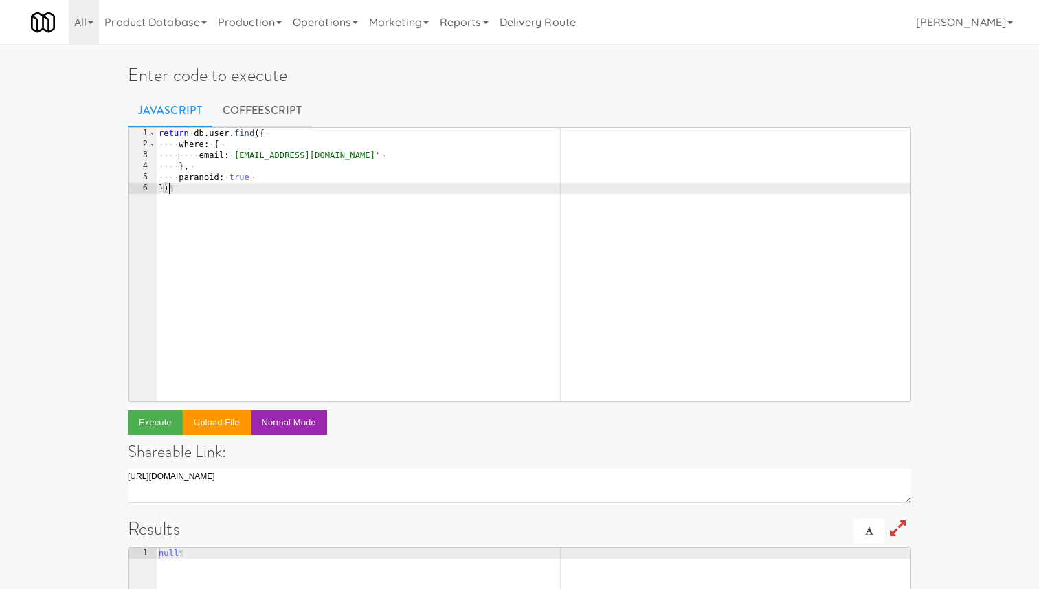
scroll to position [0, 0]
click at [230, 176] on div "return · db . user . find ({ ¬ ···· where : · { ¬ ···· ···· email : · 'arwid+t1…" at bounding box center [533, 276] width 755 height 296
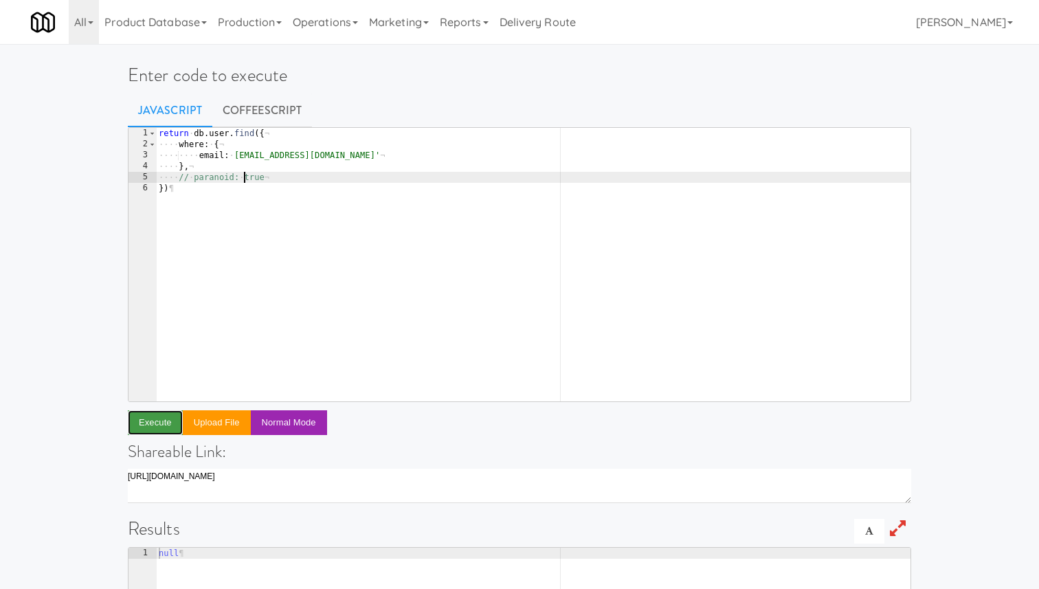
click at [149, 419] on button "Execute" at bounding box center [155, 422] width 55 height 25
click at [245, 181] on div "return · db . user . find ({ ¬ ···· where : · { ¬ ···· ···· email : · 'arwid+t1…" at bounding box center [533, 276] width 755 height 296
click at [163, 428] on button "Execute" at bounding box center [155, 422] width 55 height 25
click at [245, 175] on div "return · db . user . find ({ ¬ ···· where : · { ¬ ···· ···· email : · 'arwid+t1…" at bounding box center [533, 276] width 755 height 296
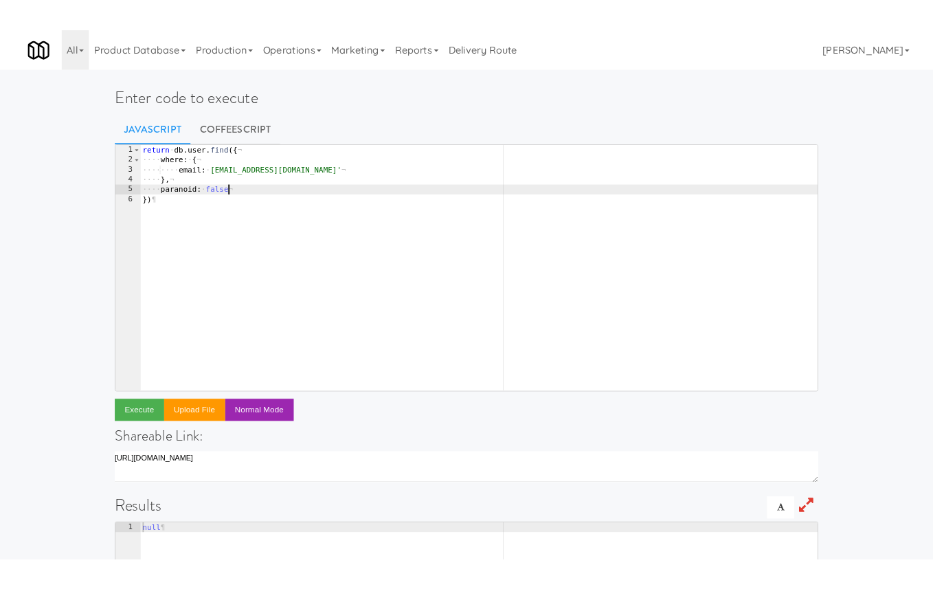
scroll to position [0, 7]
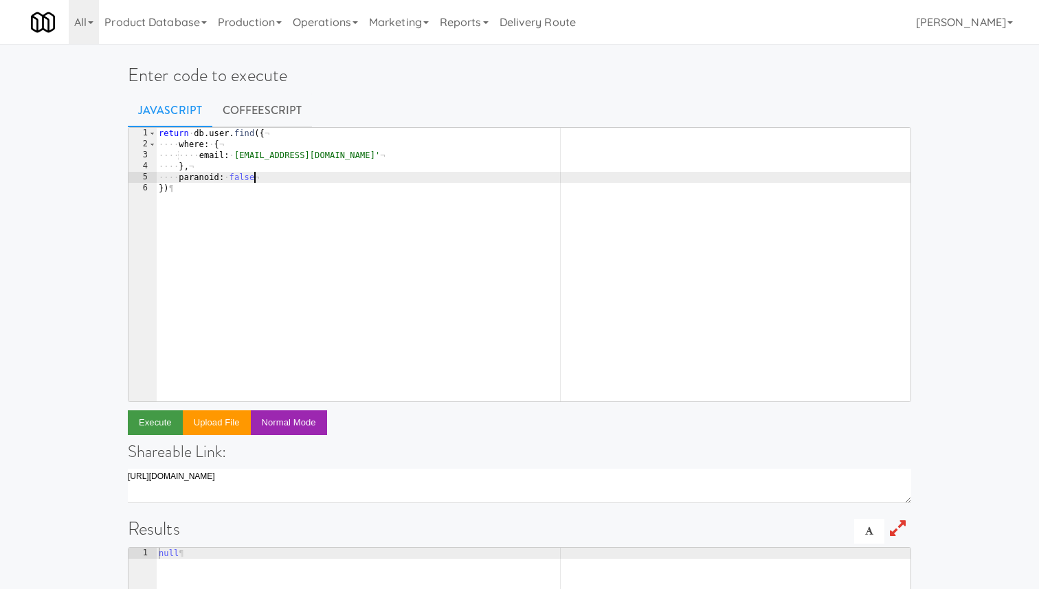
type textarea "paranoid: false"
click at [155, 419] on button "Execute" at bounding box center [155, 422] width 55 height 25
click at [330, 14] on link "Operations" at bounding box center [325, 22] width 76 height 44
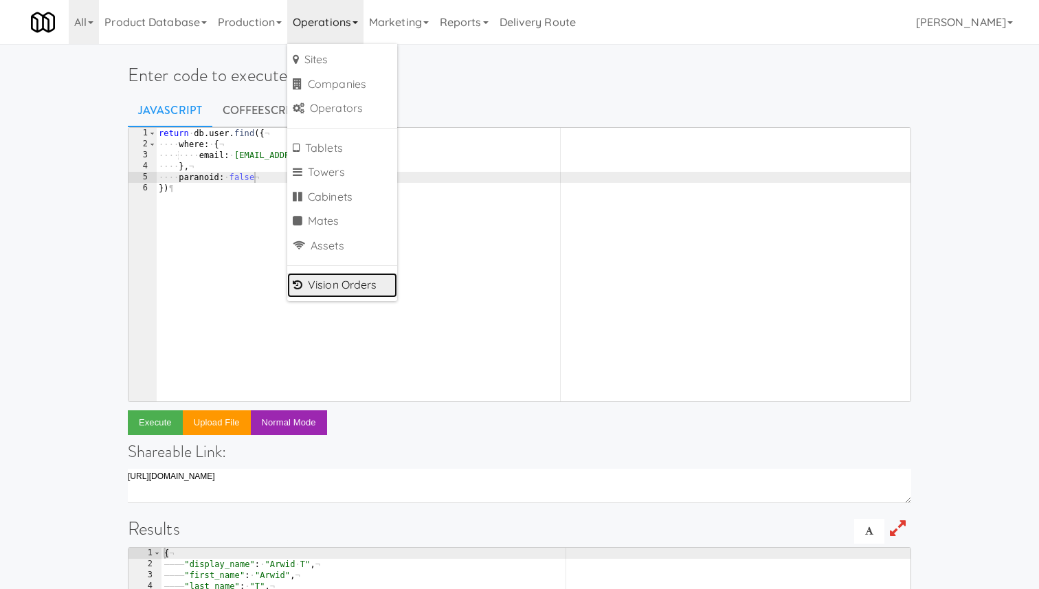
click at [329, 288] on link "Vision Orders" at bounding box center [342, 285] width 110 height 25
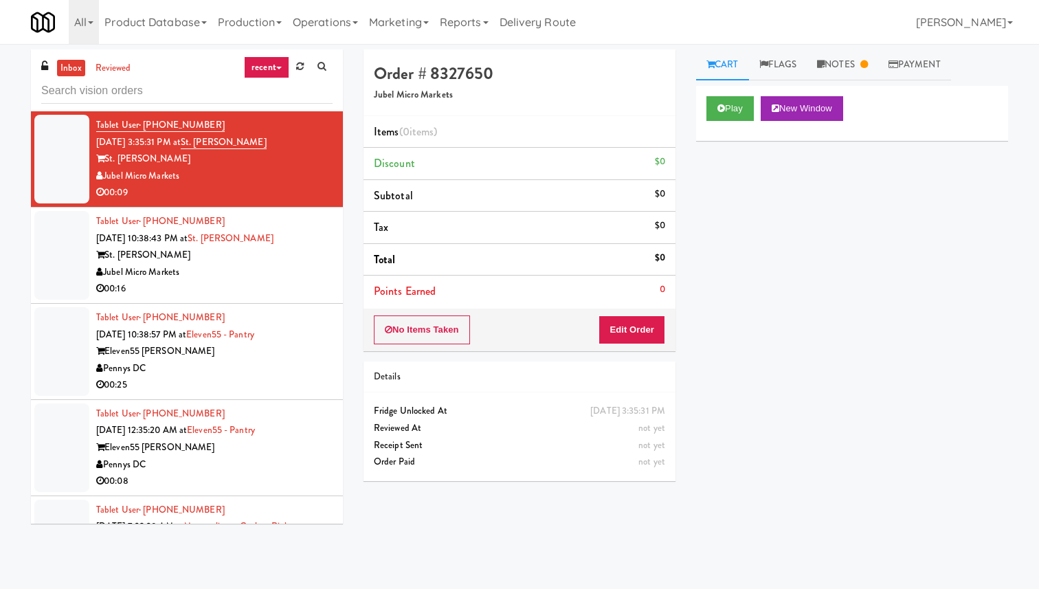
click at [284, 76] on link "recent" at bounding box center [266, 67] width 45 height 22
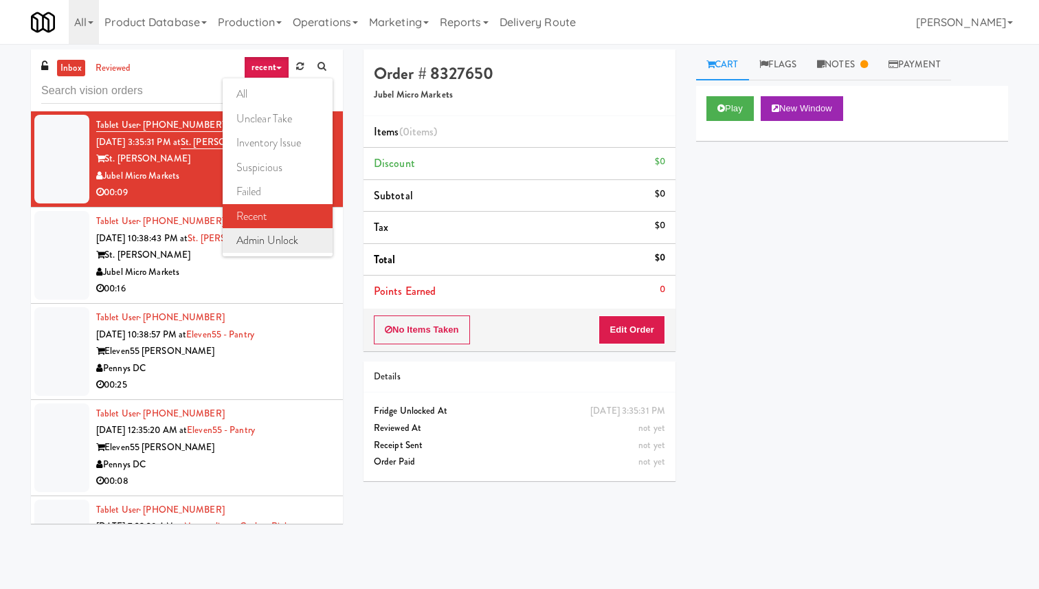
click at [298, 239] on link "admin unlock" at bounding box center [278, 240] width 110 height 25
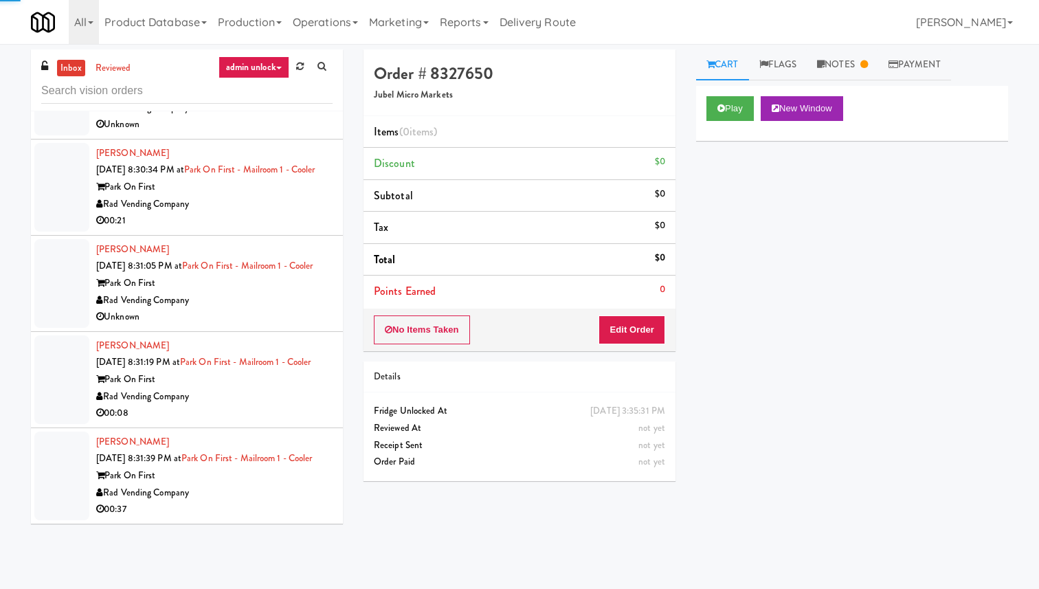
scroll to position [15888, 0]
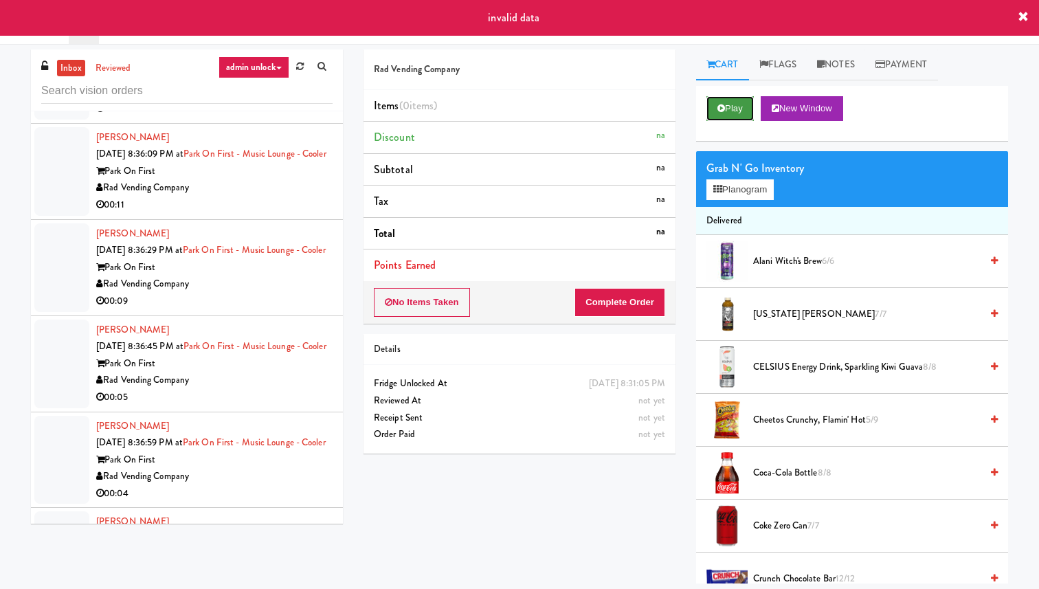
click at [737, 96] on button "Play" at bounding box center [730, 108] width 47 height 25
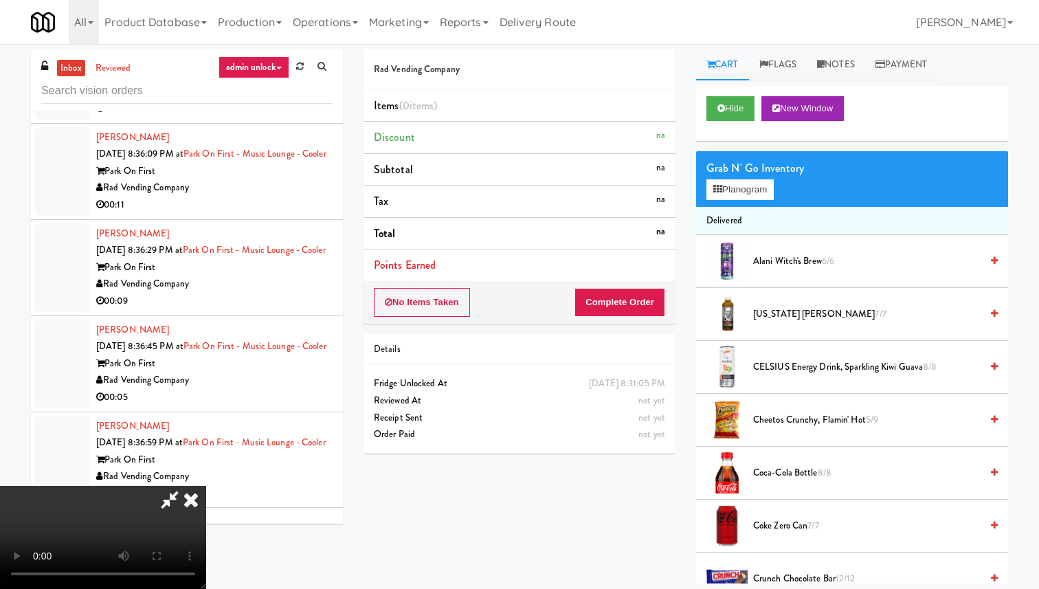
click at [206, 486] on icon at bounding box center [191, 499] width 30 height 27
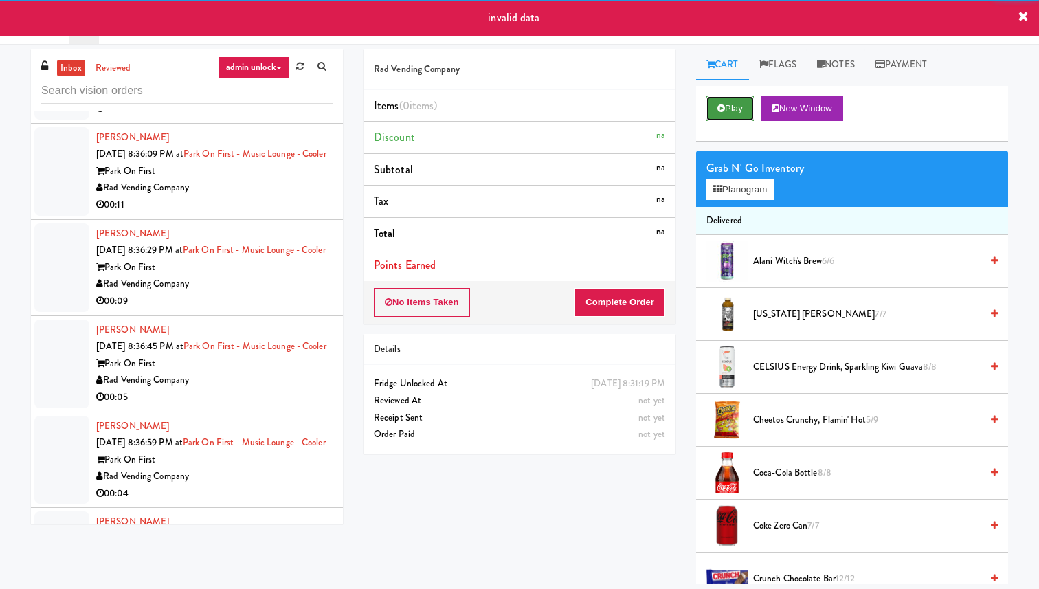
click at [724, 114] on button "Play" at bounding box center [730, 108] width 47 height 25
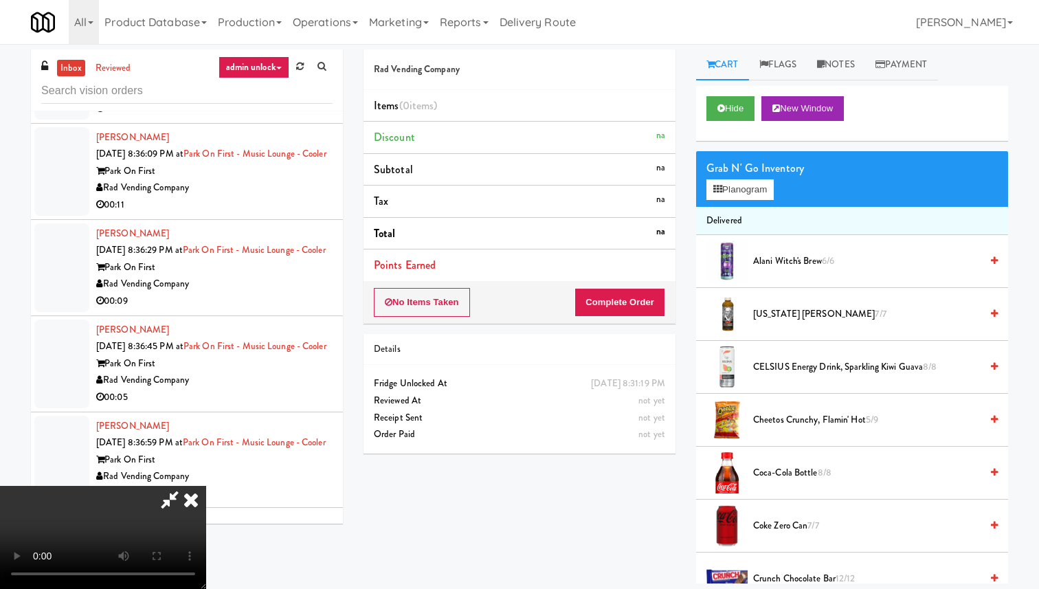
click at [206, 486] on icon at bounding box center [191, 499] width 30 height 27
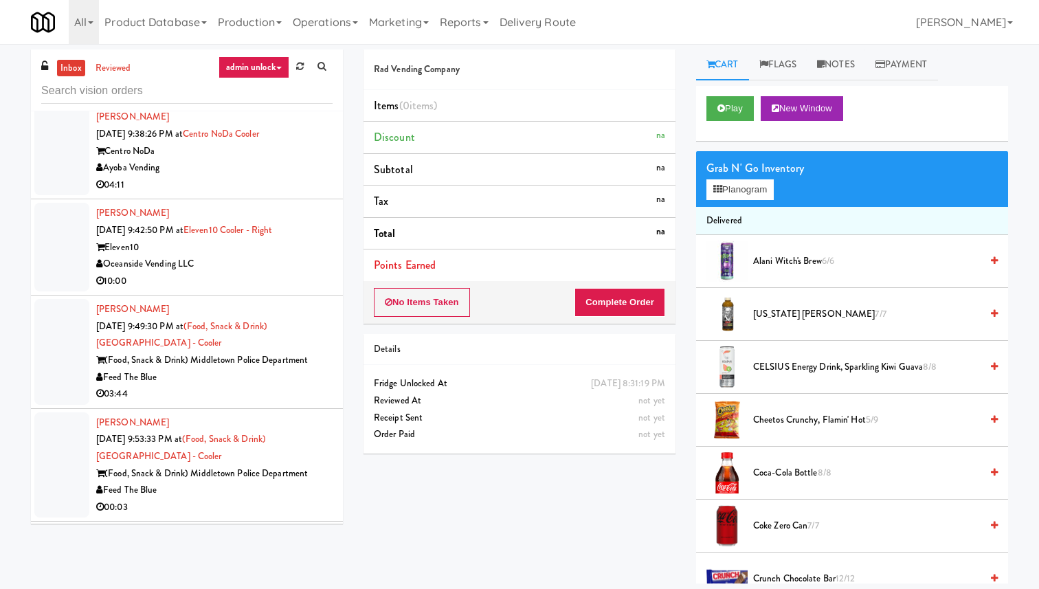
scroll to position [19099, 0]
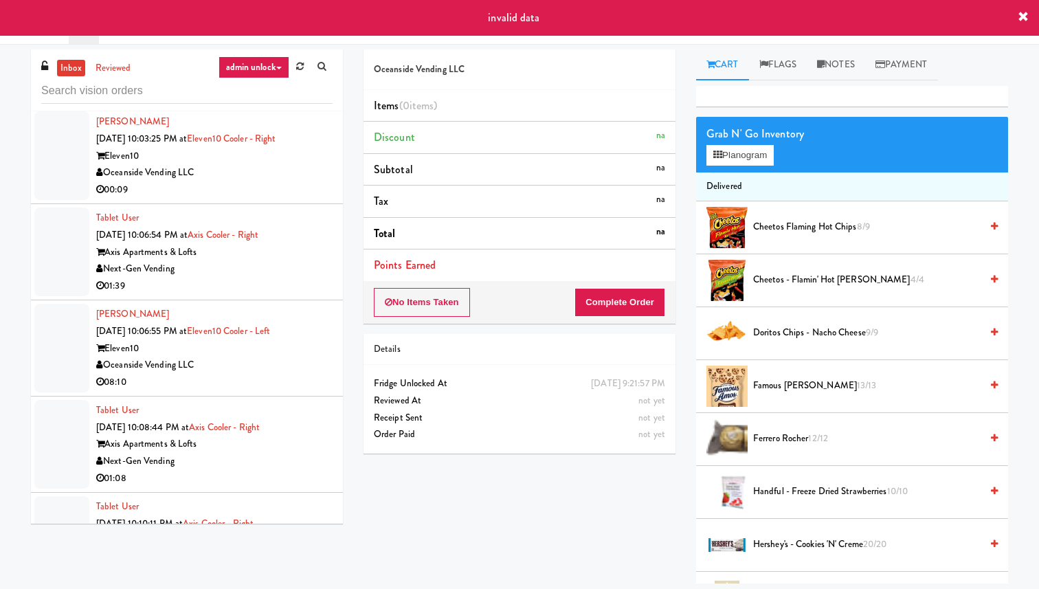
scroll to position [19030, 0]
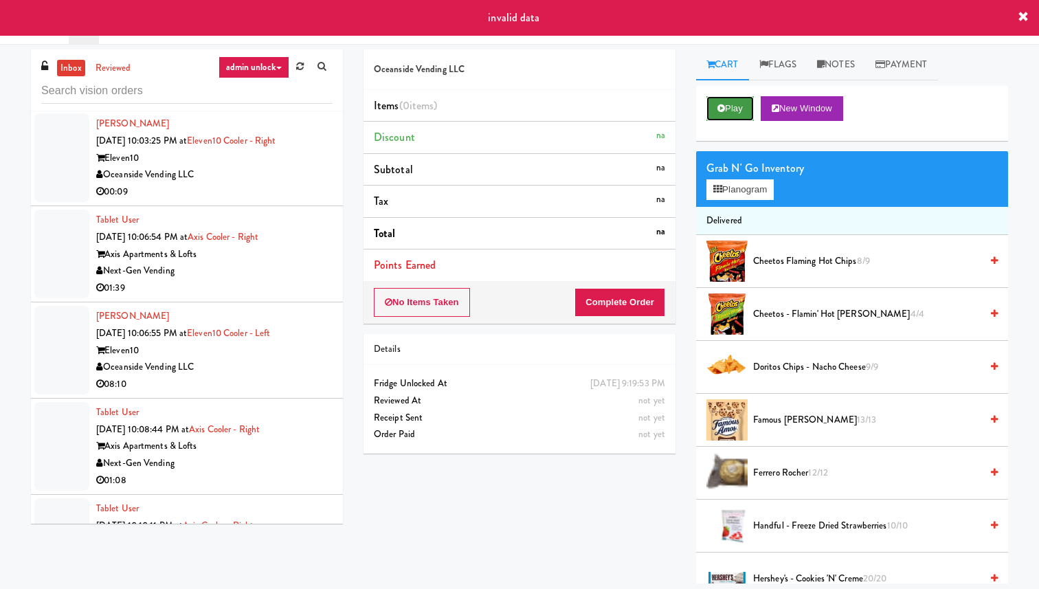
click at [740, 113] on button "Play" at bounding box center [730, 108] width 47 height 25
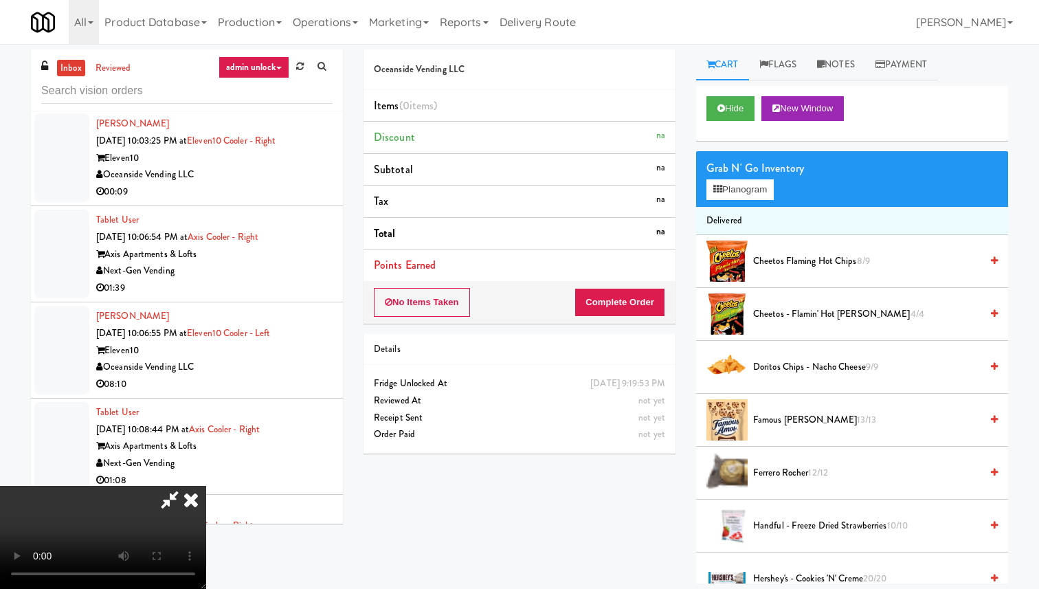
click at [206, 486] on icon at bounding box center [191, 499] width 30 height 27
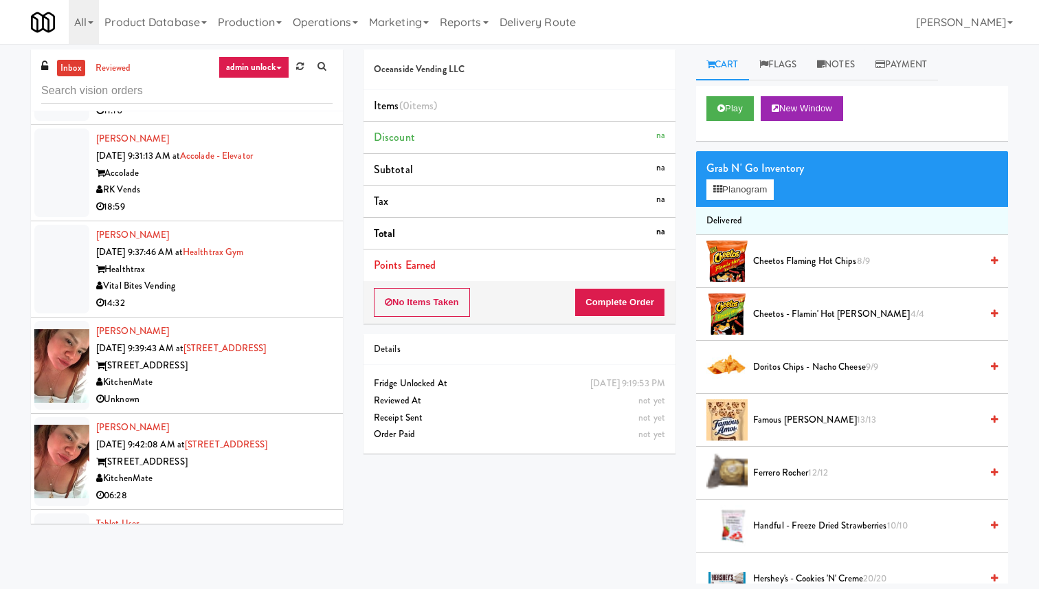
scroll to position [25114, 0]
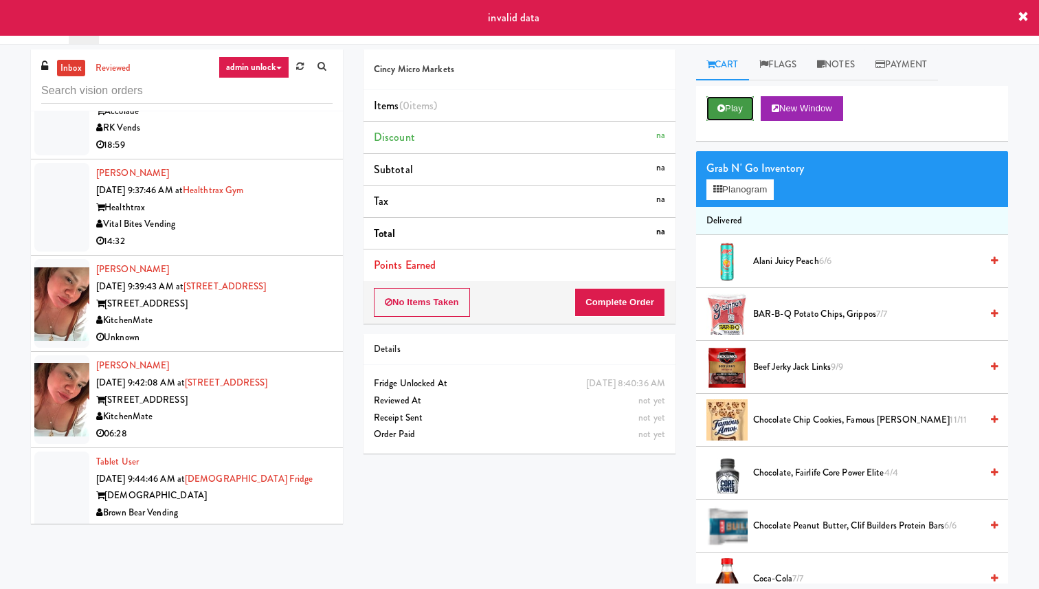
click at [728, 101] on button "Play" at bounding box center [730, 108] width 47 height 25
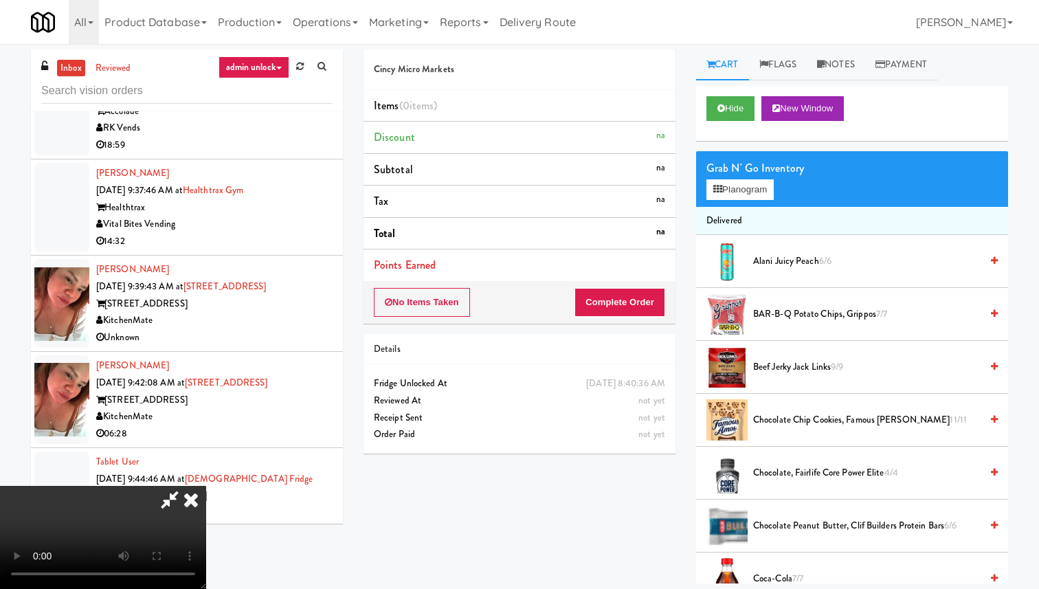
click at [206, 486] on icon at bounding box center [191, 499] width 30 height 27
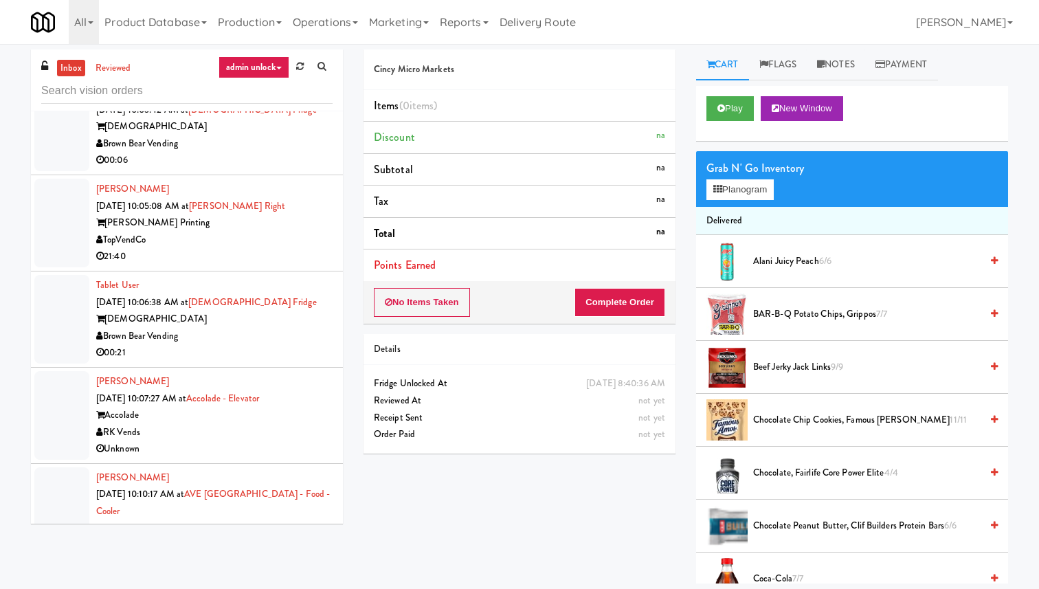
scroll to position [26399, 0]
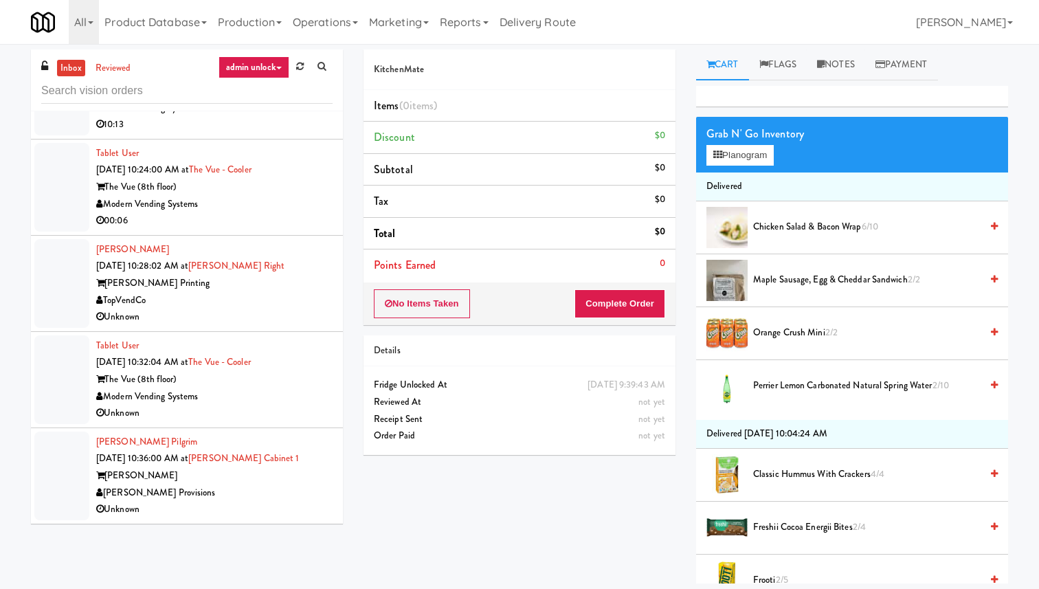
click at [282, 202] on div "Modern Vending Systems" at bounding box center [214, 204] width 236 height 17
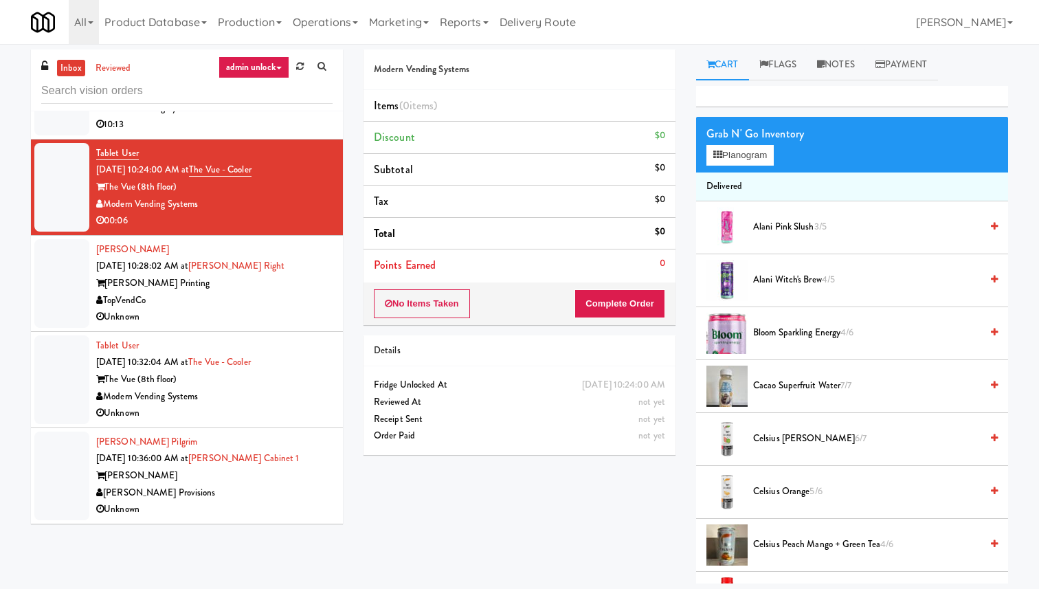
click at [298, 286] on div "[PERSON_NAME] Printing" at bounding box center [214, 283] width 236 height 17
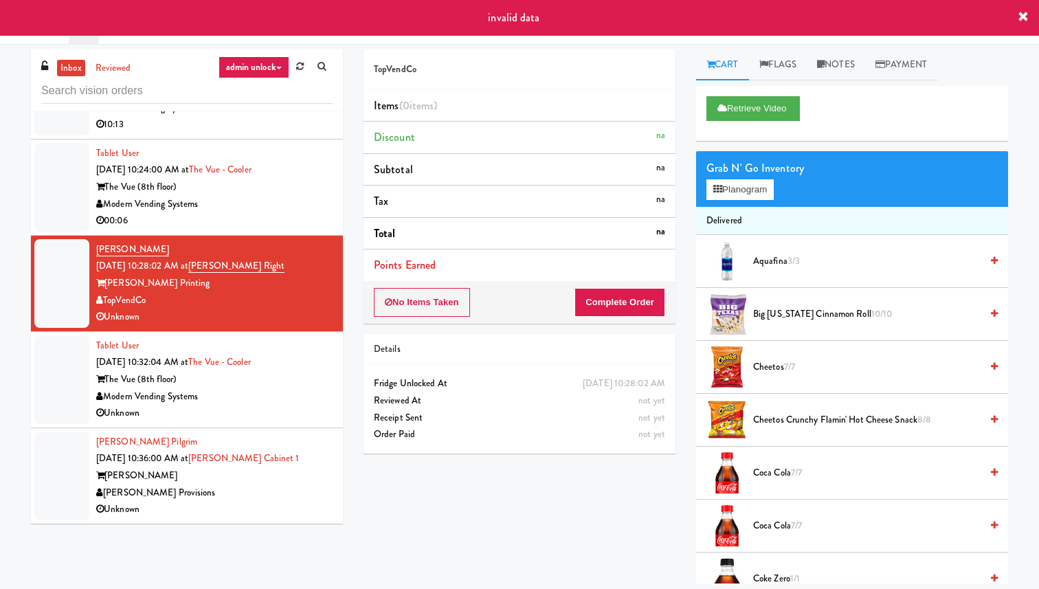
scroll to position [27118, 0]
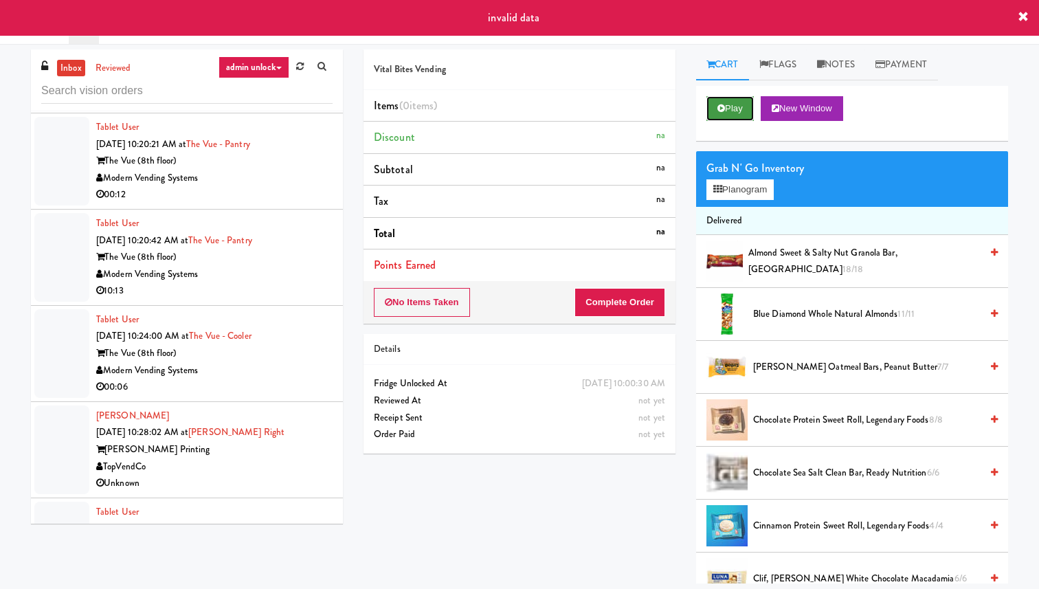
click at [729, 109] on button "Play" at bounding box center [730, 108] width 47 height 25
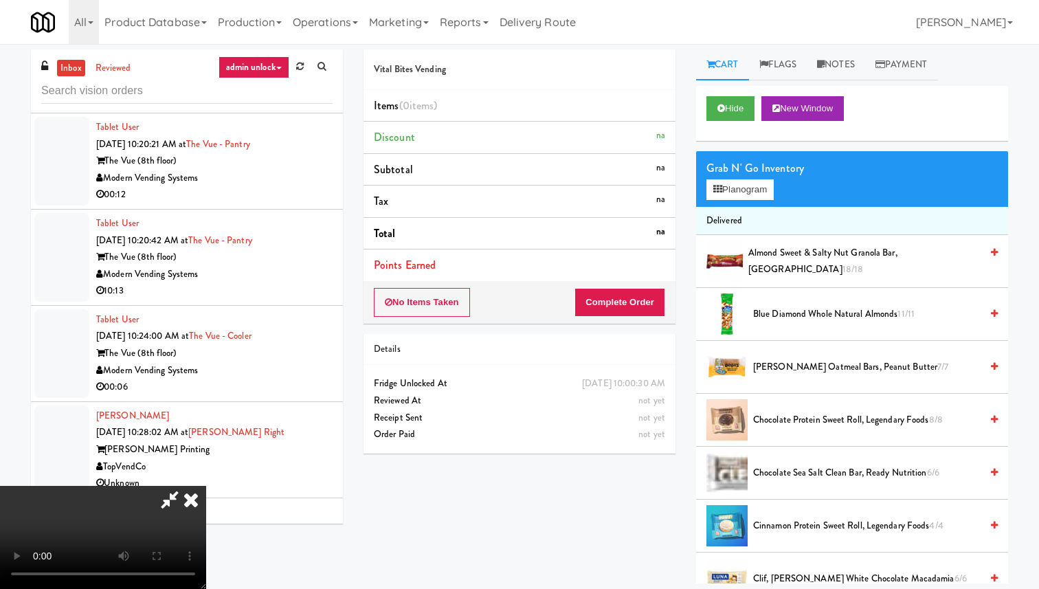
click at [206, 486] on icon at bounding box center [191, 499] width 30 height 27
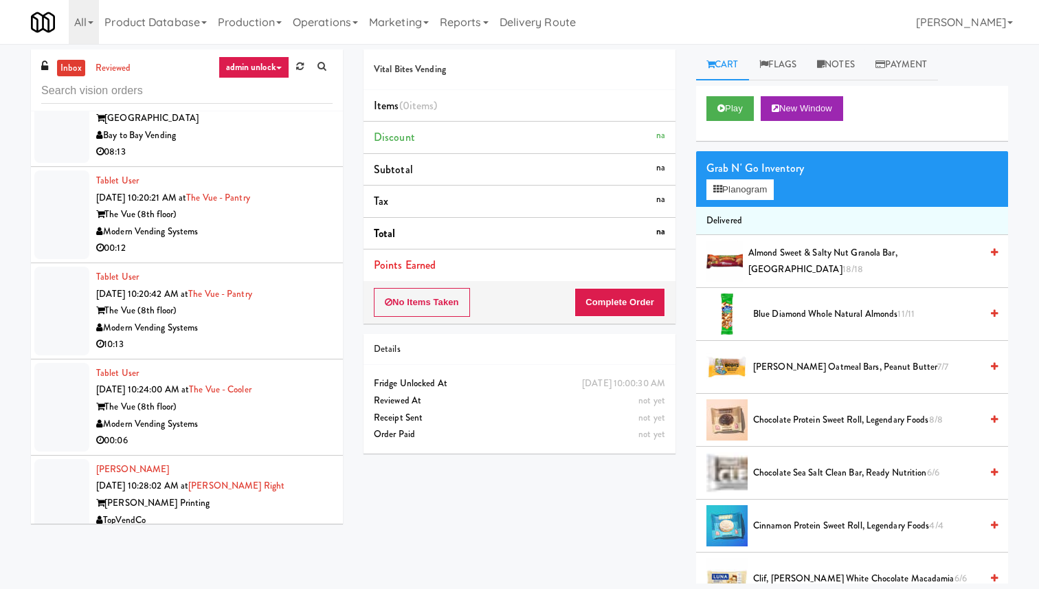
scroll to position [26950, 0]
